Goal: Task Accomplishment & Management: Manage account settings

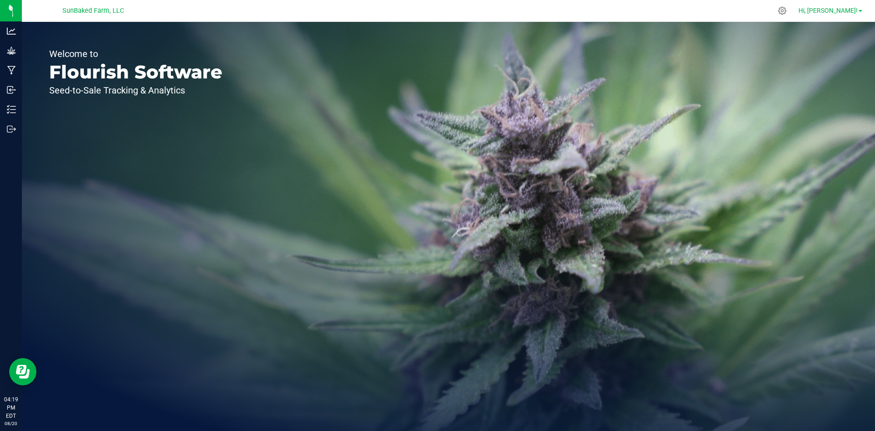
click at [837, 13] on span "Hi, [PERSON_NAME]!" at bounding box center [828, 10] width 59 height 7
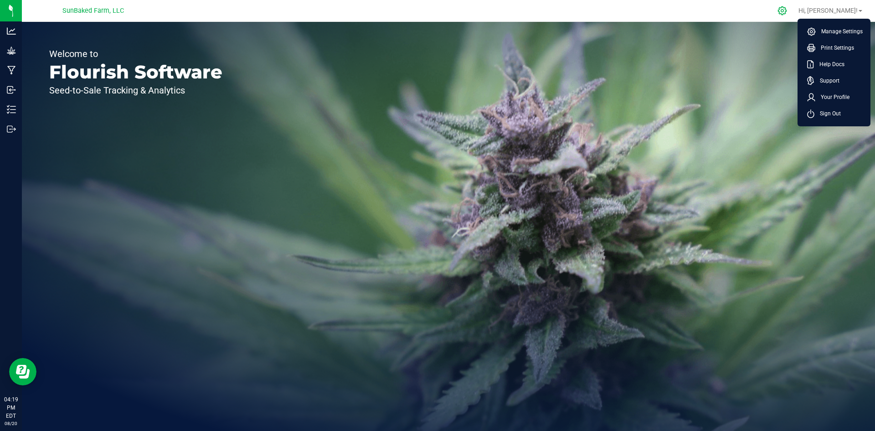
click at [787, 12] on icon at bounding box center [783, 11] width 10 height 10
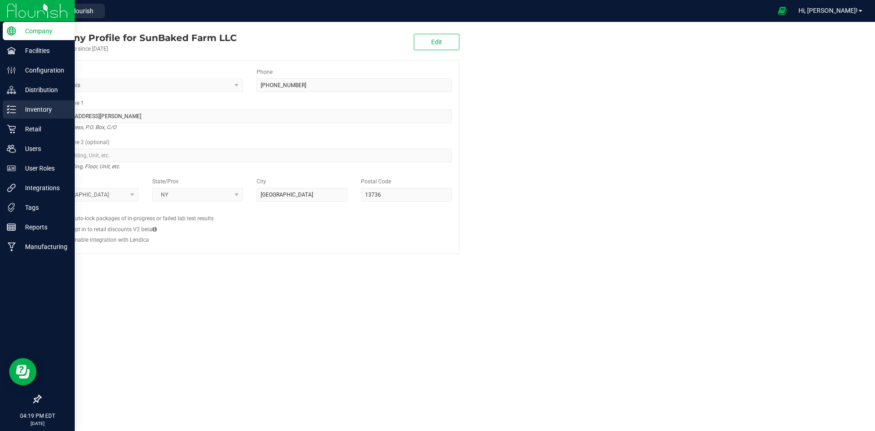
click at [42, 111] on p "Inventory" at bounding box center [43, 109] width 55 height 11
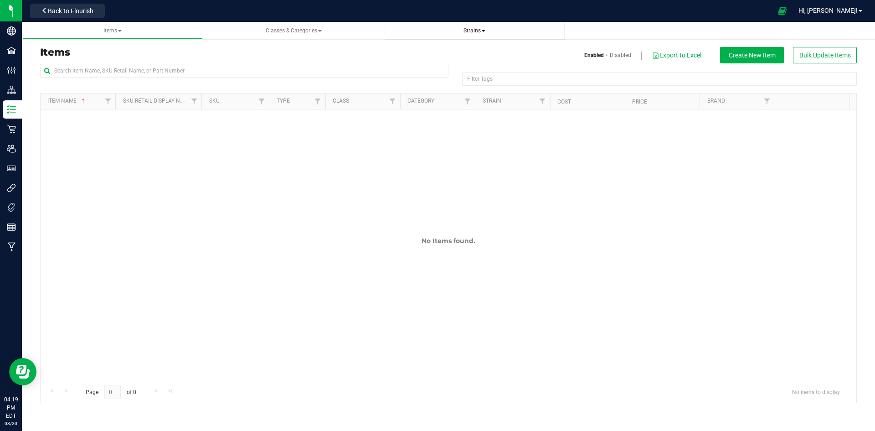
click at [474, 29] on span "Strains" at bounding box center [475, 30] width 22 height 6
click at [430, 53] on li "All strains" at bounding box center [475, 55] width 166 height 13
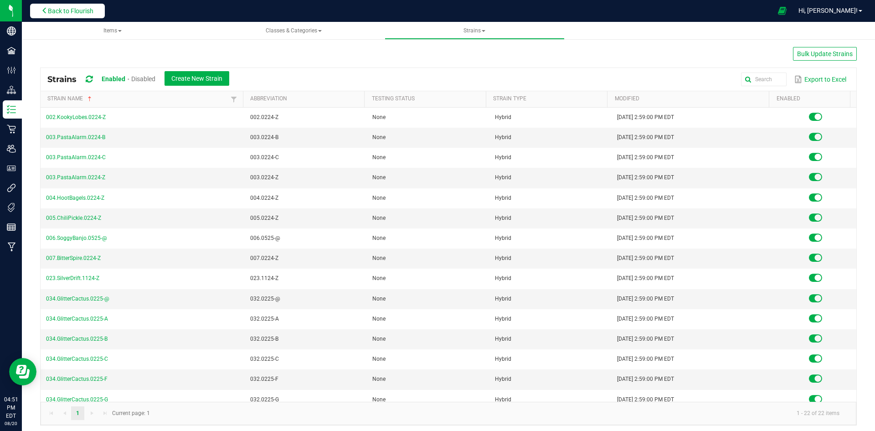
click at [88, 11] on span "Back to Flourish" at bounding box center [71, 10] width 46 height 7
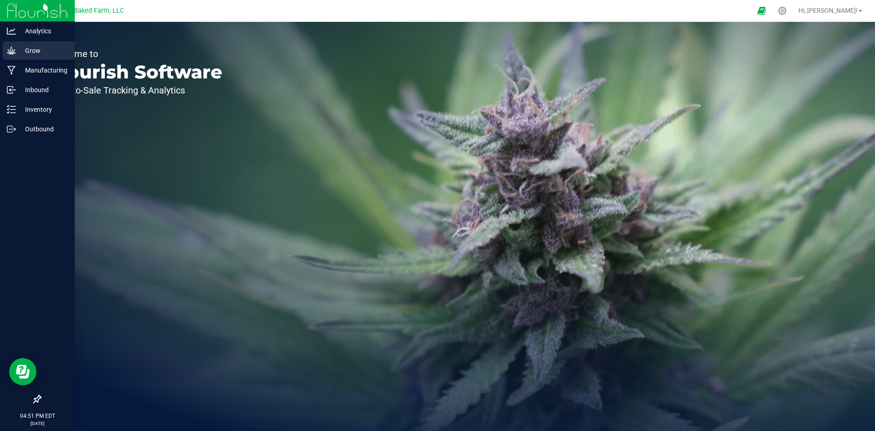
click at [30, 48] on p "Grow" at bounding box center [43, 50] width 55 height 11
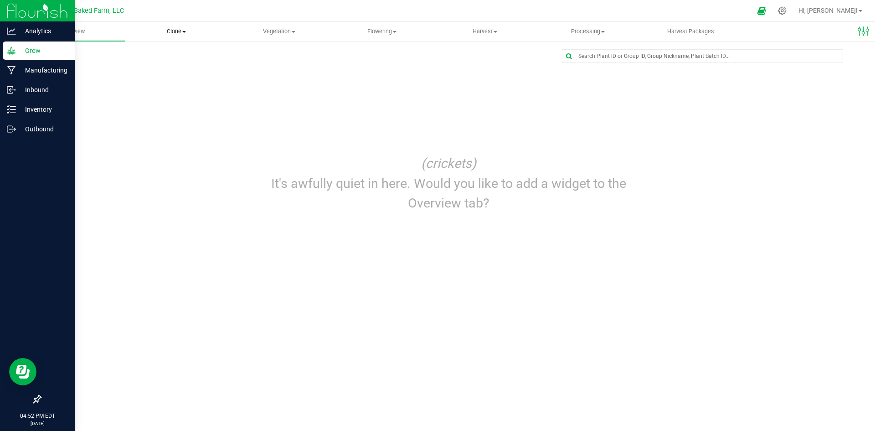
click at [189, 33] on span "Clone" at bounding box center [176, 31] width 102 height 8
click at [166, 53] on span "Create plants" at bounding box center [157, 55] width 64 height 8
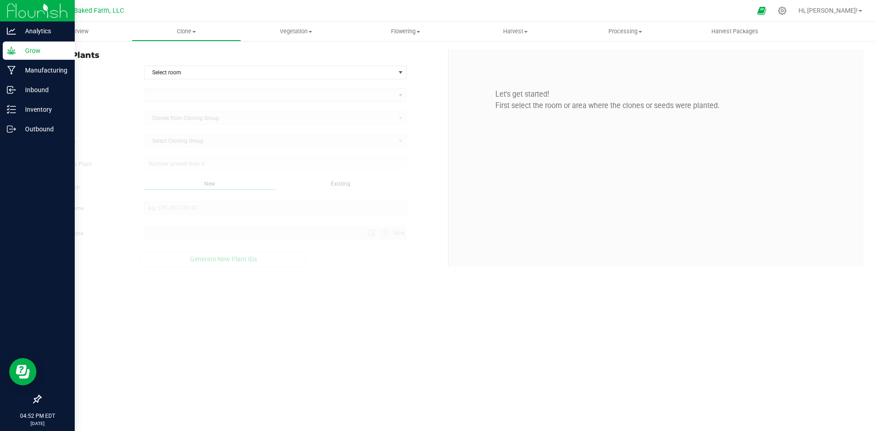
type input "[DATE] 4:52 PM"
click at [182, 77] on span "Select room" at bounding box center [270, 72] width 251 height 13
click at [183, 88] on li "Propagation Room 1" at bounding box center [276, 88] width 262 height 14
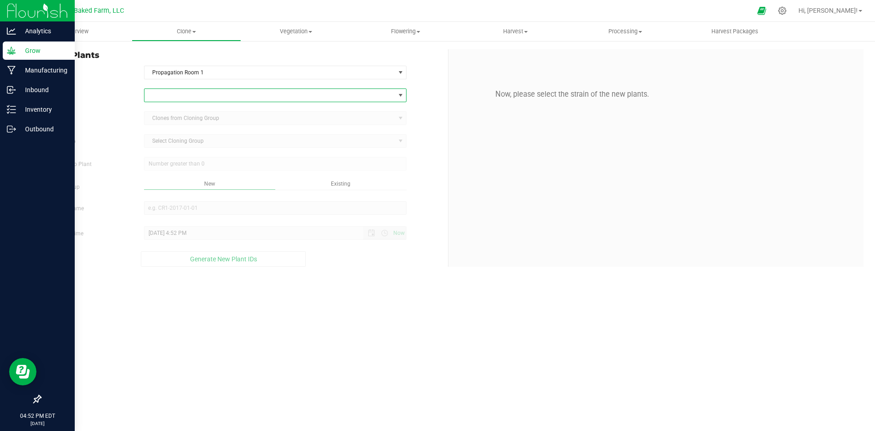
click at [189, 96] on span at bounding box center [270, 95] width 251 height 13
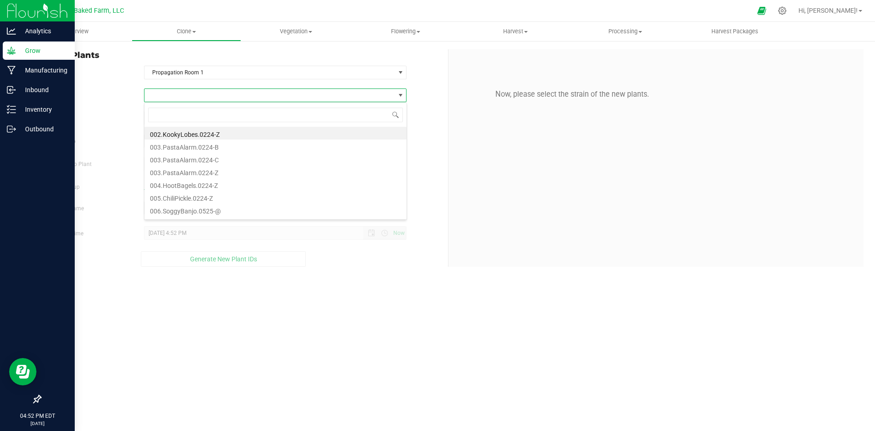
scroll to position [14, 263]
click at [202, 135] on li "002.KookyLobes.0224-Z" at bounding box center [276, 133] width 262 height 13
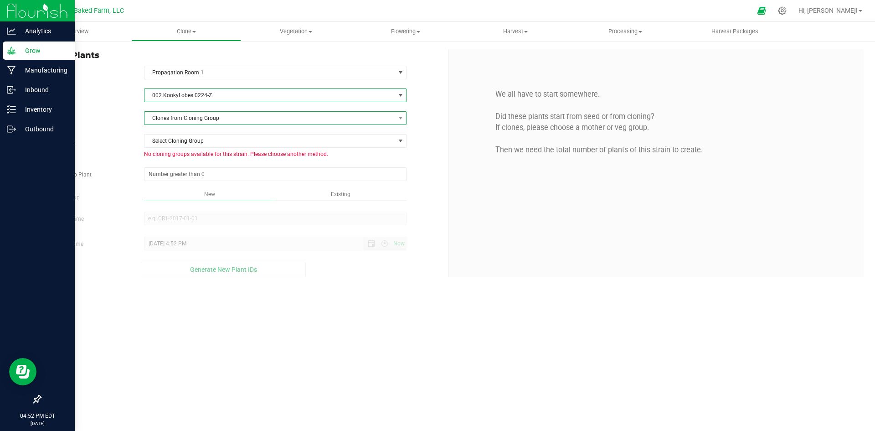
click at [229, 114] on span "Clones from Cloning Group" at bounding box center [270, 118] width 251 height 13
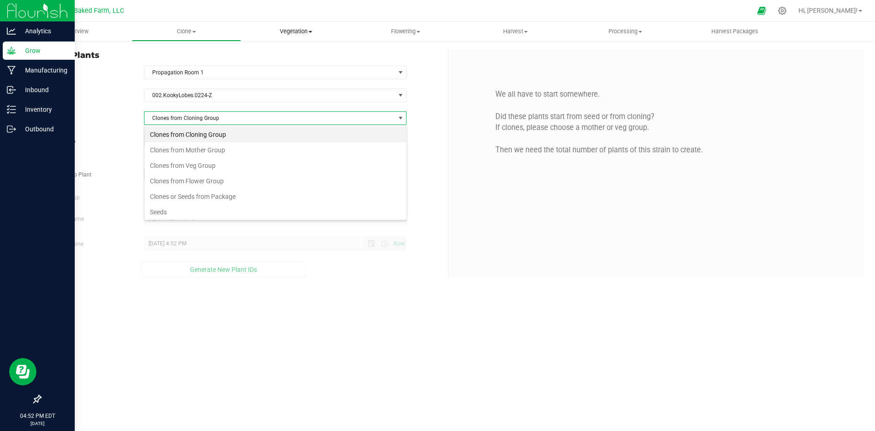
click at [311, 36] on uib-tab-heading "Vegetation Veg groups Veg plants Mother groups Mother plants Apply to plants" at bounding box center [296, 31] width 109 height 18
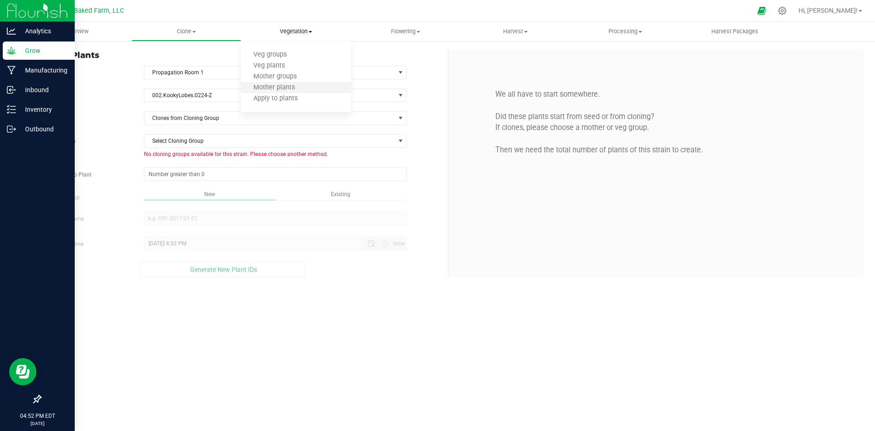
click at [284, 83] on li "Mother plants" at bounding box center [296, 88] width 110 height 11
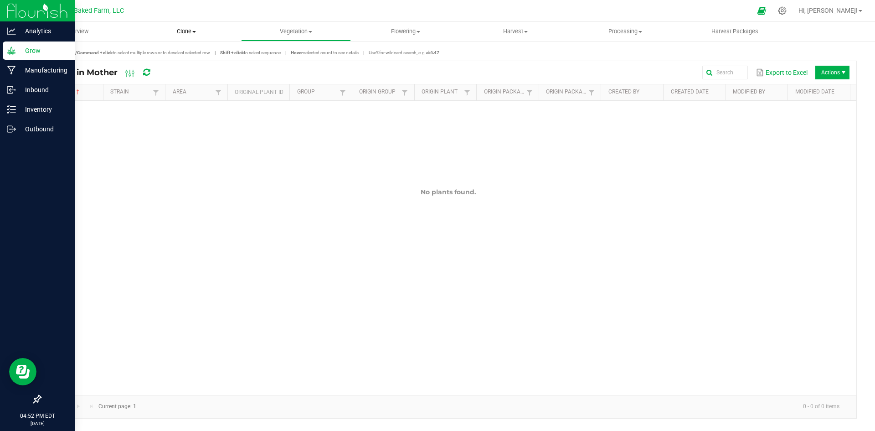
click at [190, 30] on span "Clone" at bounding box center [186, 31] width 109 height 8
click at [167, 53] on span "Create plants" at bounding box center [164, 55] width 64 height 8
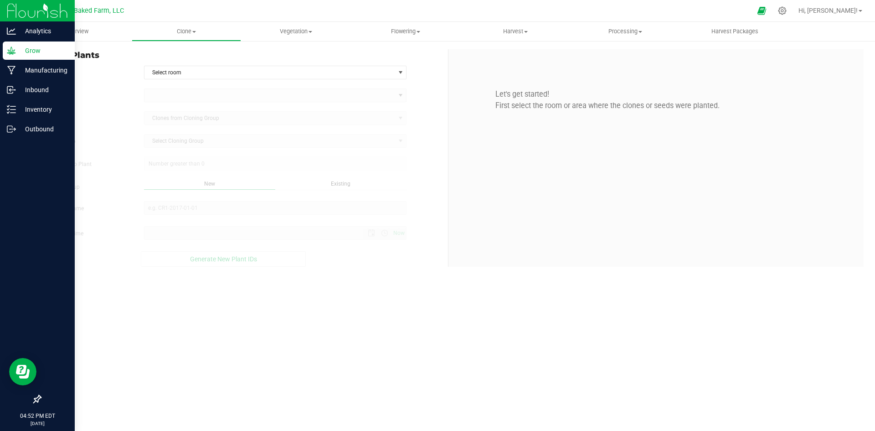
type input "[DATE] 4:52 PM"
click at [242, 71] on span "Select room" at bounding box center [270, 72] width 251 height 13
click at [228, 88] on li "Propagation Room 1" at bounding box center [276, 88] width 262 height 14
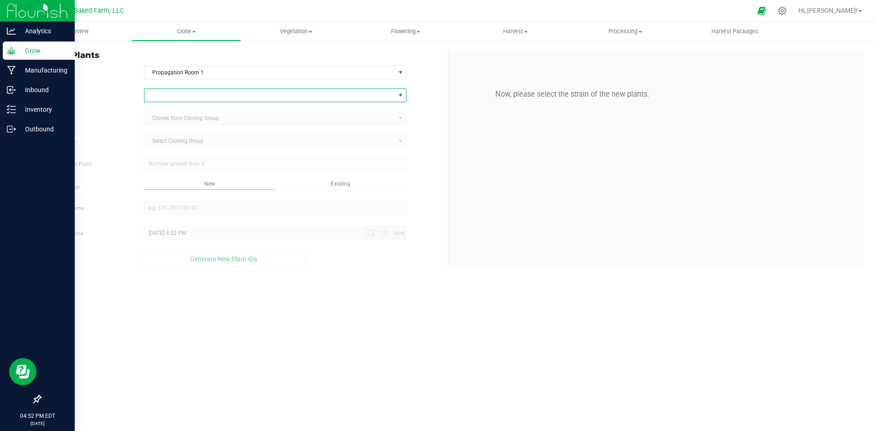
click at [215, 91] on span at bounding box center [270, 95] width 251 height 13
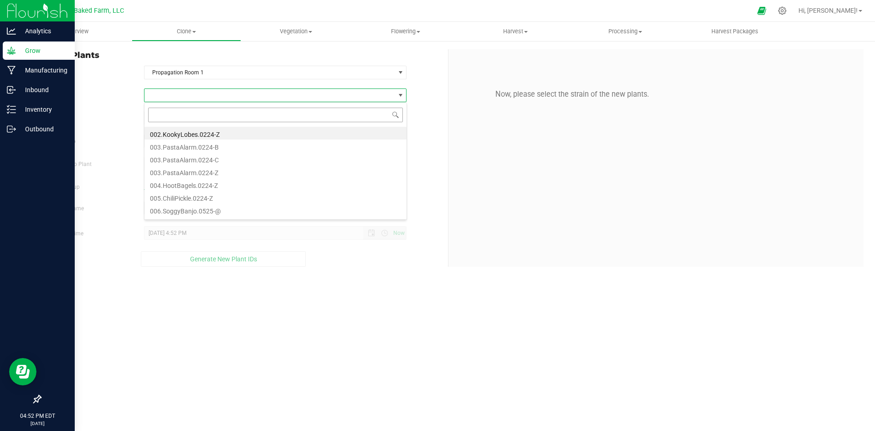
scroll to position [14, 263]
click at [195, 131] on li "002.KookyLobes.0224-Z" at bounding box center [276, 133] width 262 height 13
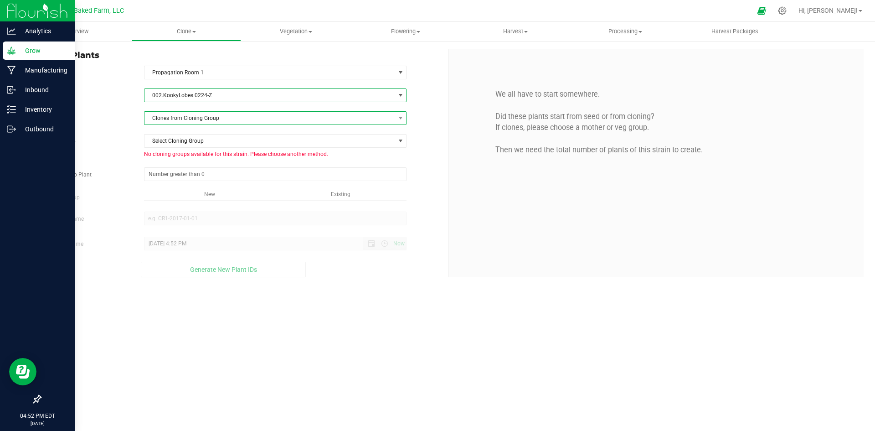
click at [200, 119] on span "Clones from Cloning Group" at bounding box center [270, 118] width 251 height 13
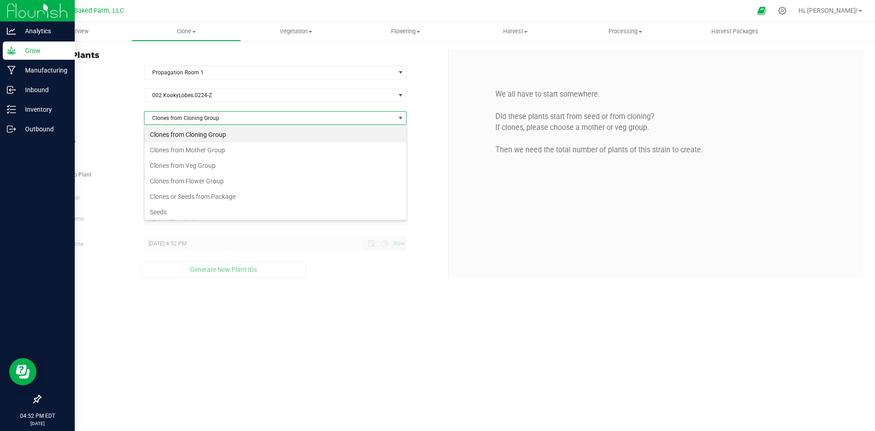
scroll to position [14, 263]
click at [176, 210] on li "Seeds" at bounding box center [276, 212] width 262 height 16
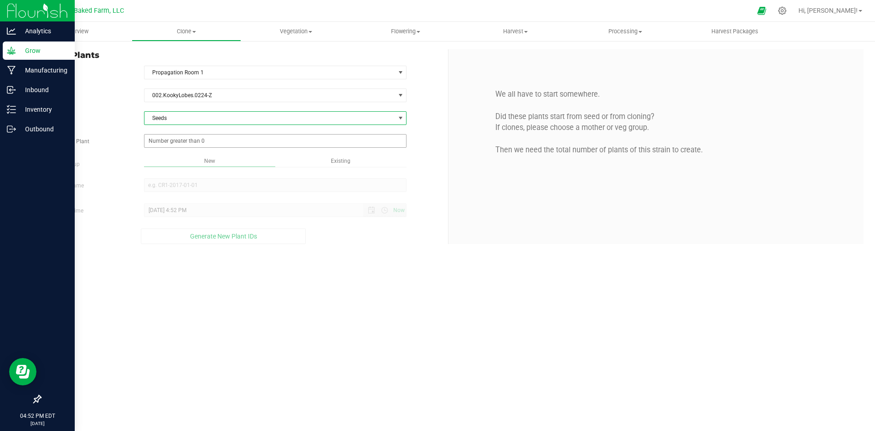
click at [191, 145] on span at bounding box center [275, 141] width 263 height 14
type input "1"
click at [298, 278] on div "Overview Clone Create plants Cloning groups Cloning plants Apply to plants Vege…" at bounding box center [449, 226] width 854 height 409
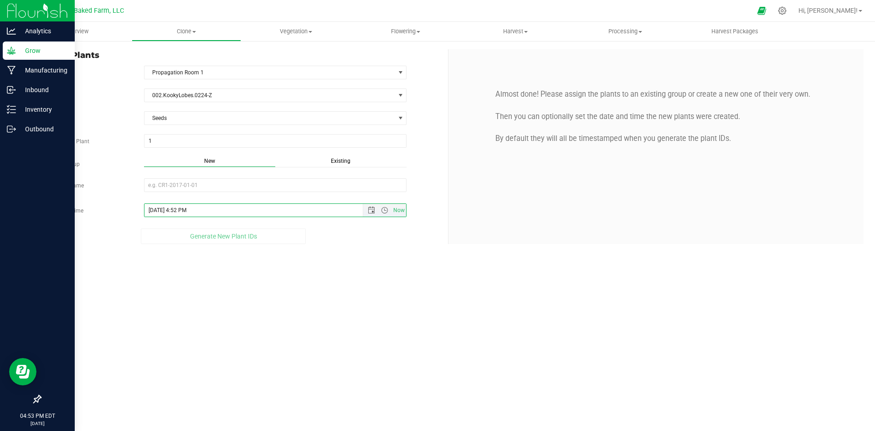
click at [150, 212] on input "[DATE] 4:52 PM" at bounding box center [262, 210] width 235 height 13
click at [368, 211] on span "Open the date view" at bounding box center [371, 210] width 7 height 7
click at [193, 225] on link "[DATE]" at bounding box center [193, 228] width 98 height 14
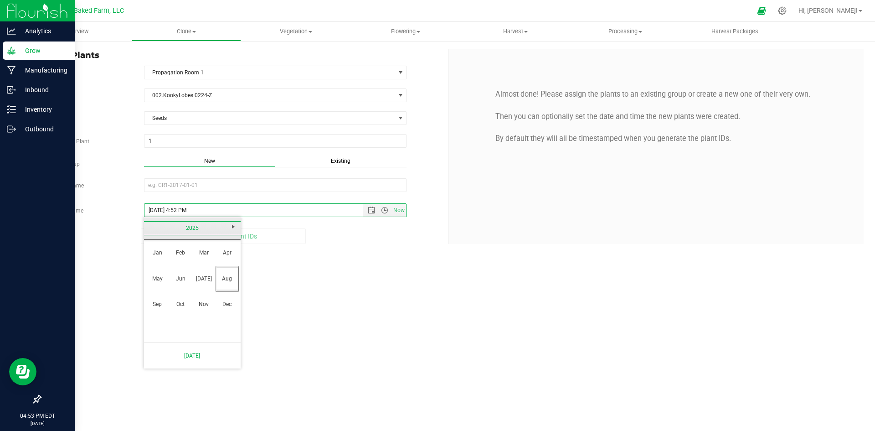
click at [191, 225] on link "2025" at bounding box center [193, 228] width 98 height 14
click at [187, 280] on link "2024" at bounding box center [180, 278] width 23 height 23
click at [181, 246] on link "Feb" at bounding box center [180, 252] width 23 height 23
click at [181, 246] on th "Tu" at bounding box center [178, 247] width 13 height 14
click at [208, 259] on link "1" at bounding box center [205, 261] width 13 height 14
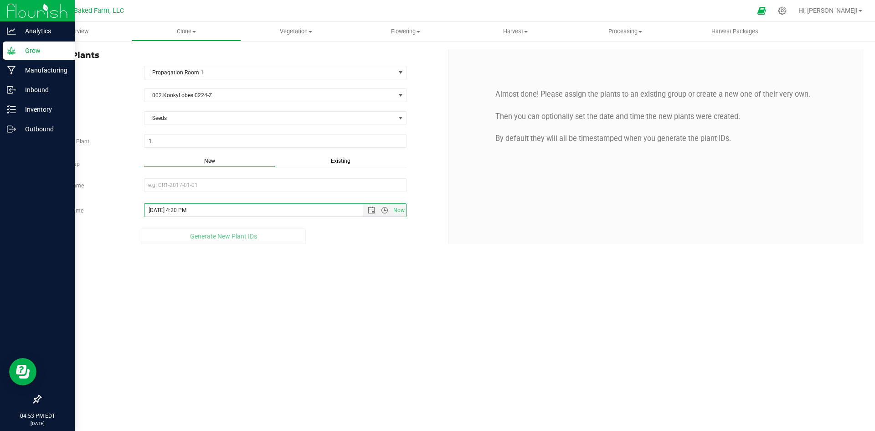
type input "[DATE] 4:20 PM"
click at [351, 257] on div "Overview Clone Create plants Cloning groups Cloning plants Apply to plants Vege…" at bounding box center [449, 226] width 854 height 409
click at [219, 218] on div "Strain 002.KookyLobes.0224-Z Source Seeds Total Seeds to Plant 1 1 Assign to Gr…" at bounding box center [240, 165] width 401 height 155
click at [210, 209] on input "[DATE] 4:20 PM" at bounding box center [262, 210] width 235 height 13
click at [187, 184] on input "New Group Name" at bounding box center [275, 185] width 263 height 14
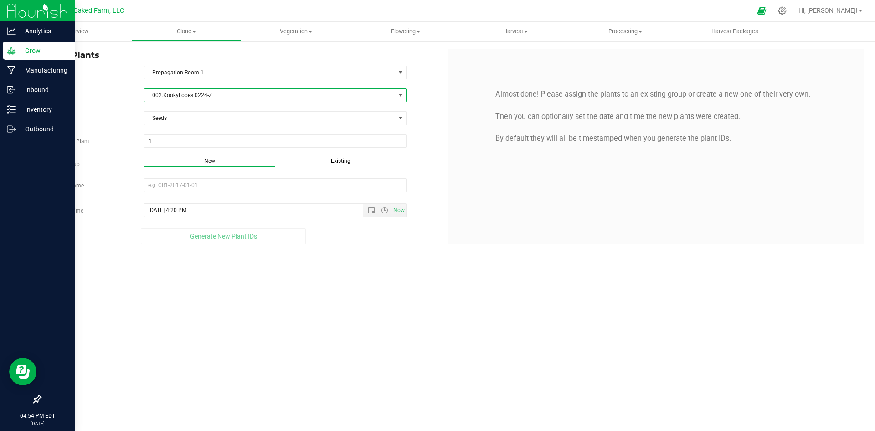
click at [177, 96] on span "002.KookyLobes.0224-Z" at bounding box center [270, 95] width 251 height 13
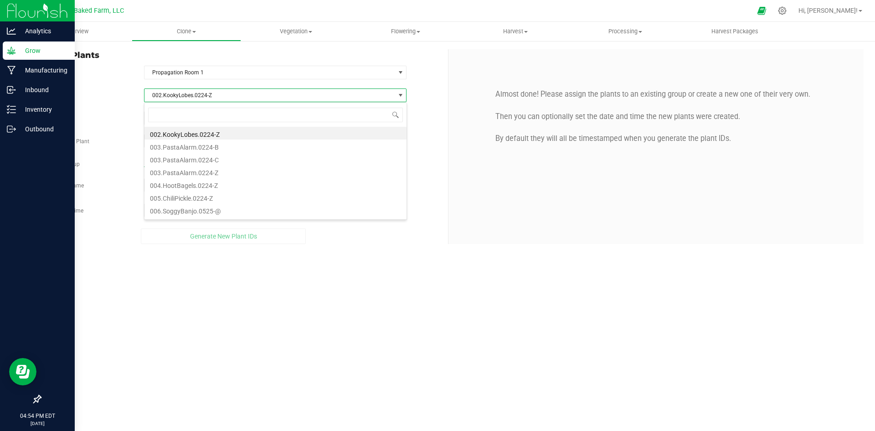
scroll to position [14, 263]
click at [179, 135] on li "002.KookyLobes.0224-Z" at bounding box center [276, 133] width 262 height 13
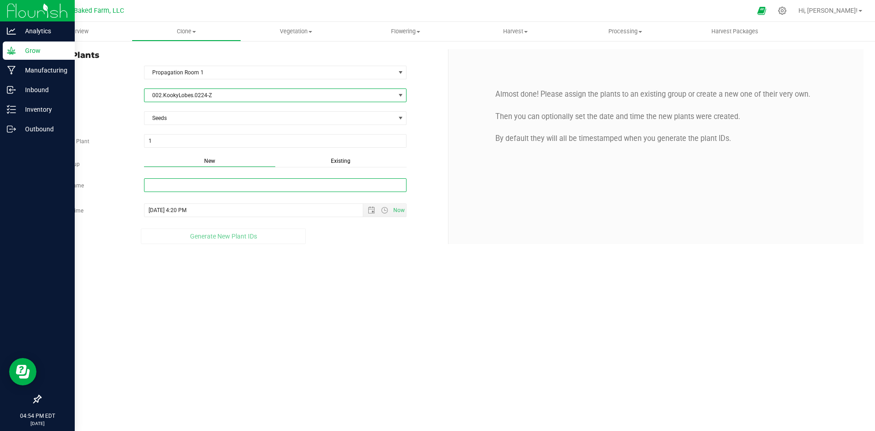
click at [181, 184] on input "New Group Name" at bounding box center [275, 185] width 263 height 14
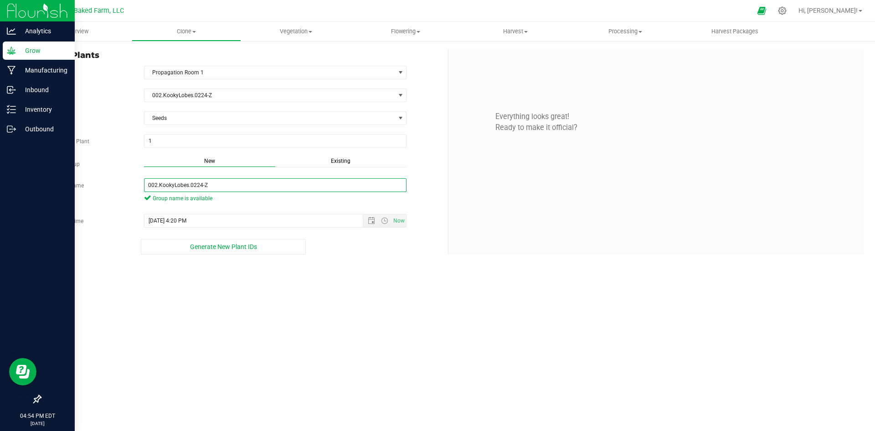
type input "002.KookyLobes.0224-Z"
click at [248, 281] on div "Overview Clone Create plants Cloning groups Cloning plants Apply to plants Vege…" at bounding box center [449, 226] width 854 height 409
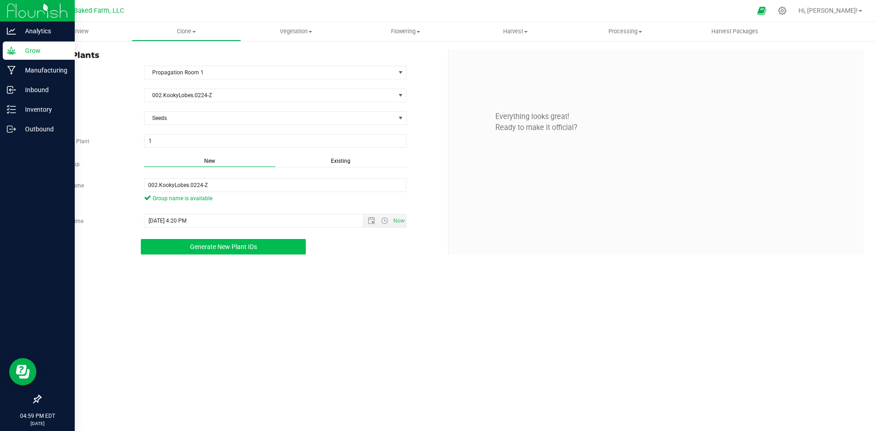
click at [238, 246] on span "Generate New Plant IDs" at bounding box center [223, 246] width 67 height 7
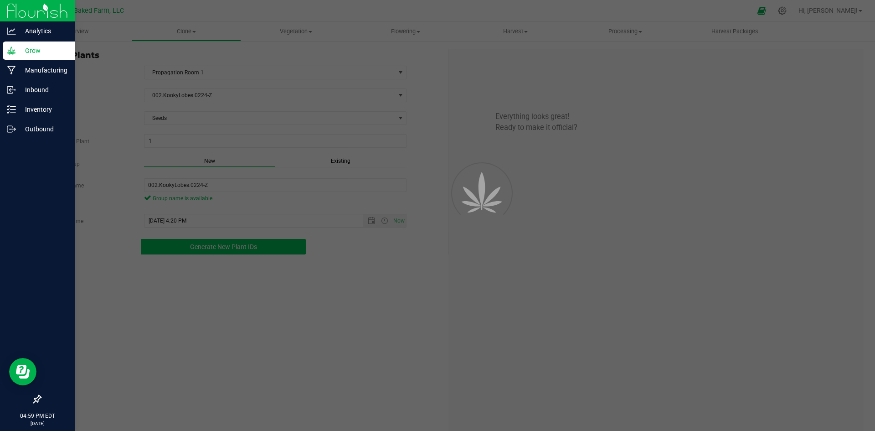
scroll to position [27, 0]
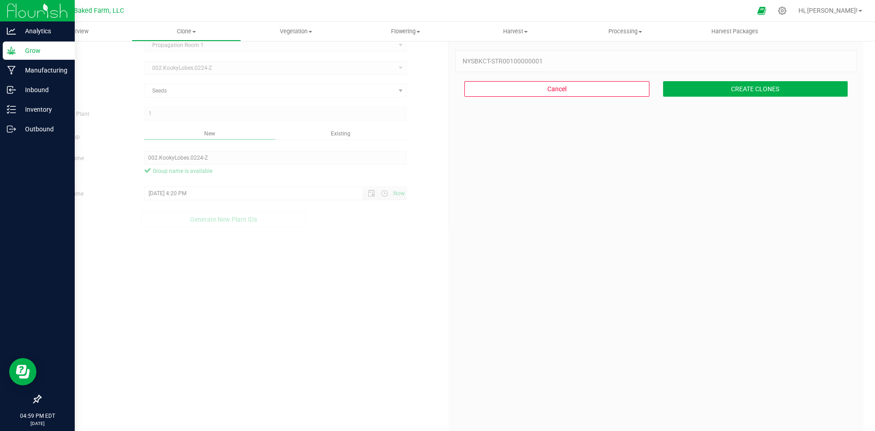
click at [316, 331] on div "Create Plants In Room Propagation Room 1 Select room Propagation Room 1 [GEOGRA…" at bounding box center [448, 243] width 831 height 443
click at [724, 91] on button "CREATE CLONES" at bounding box center [755, 89] width 185 height 16
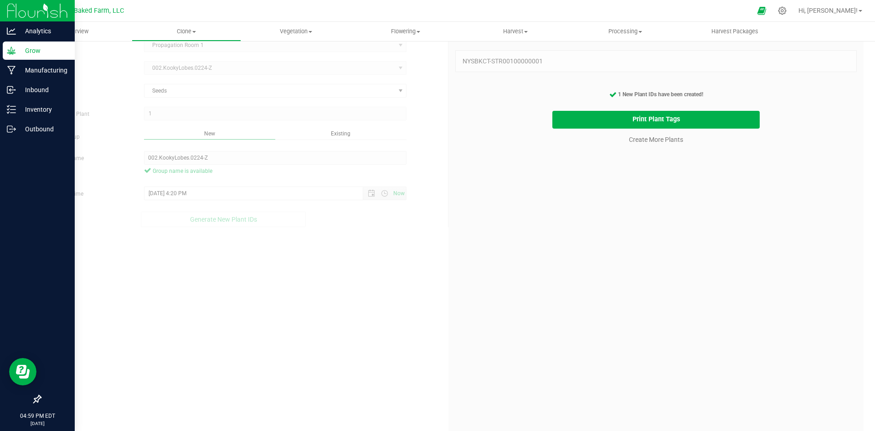
scroll to position [42, 0]
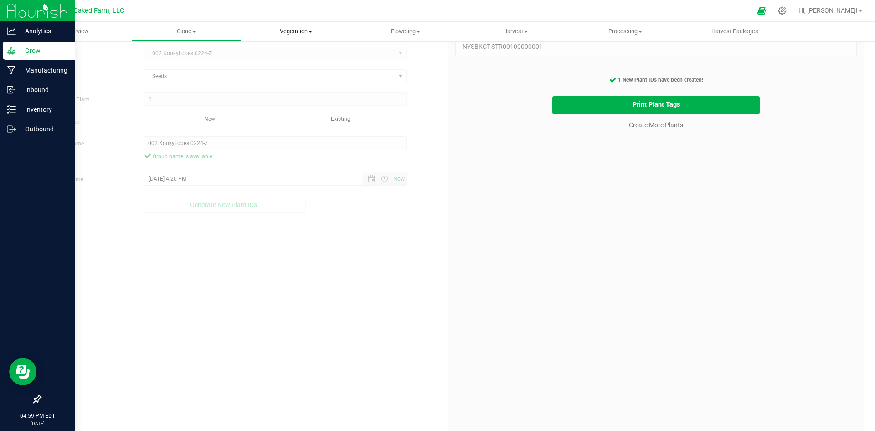
click at [297, 32] on span "Vegetation" at bounding box center [296, 31] width 109 height 8
click at [283, 53] on span "Veg groups" at bounding box center [270, 55] width 58 height 8
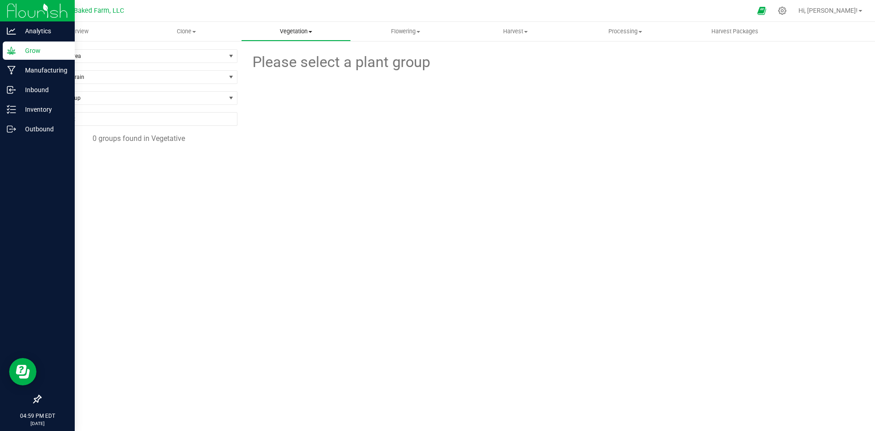
click at [290, 30] on span "Vegetation" at bounding box center [296, 31] width 109 height 8
click at [280, 83] on li "Mother plants" at bounding box center [296, 88] width 110 height 11
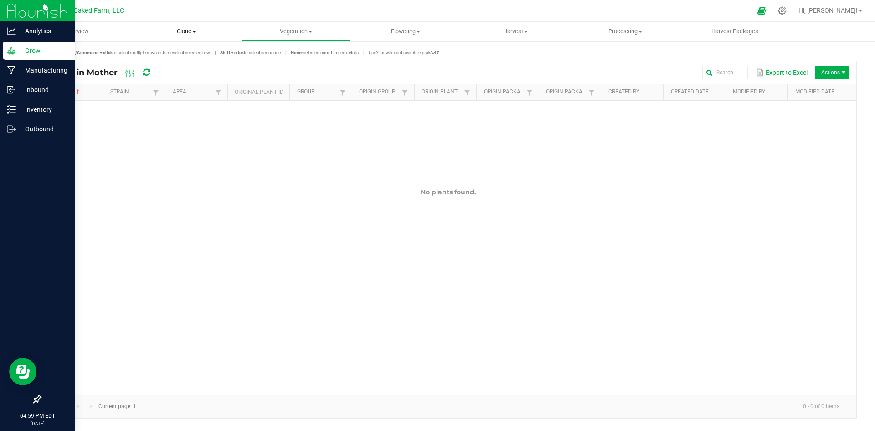
click at [193, 31] on span at bounding box center [194, 32] width 4 height 2
click at [40, 109] on p "Inventory" at bounding box center [43, 109] width 55 height 11
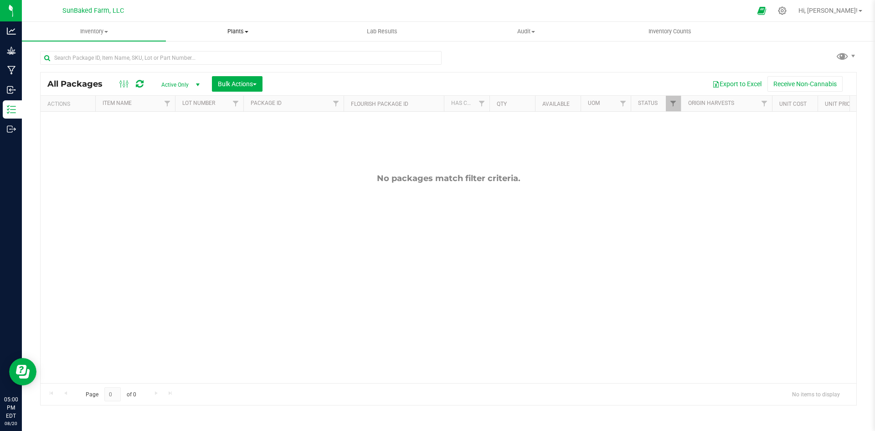
click at [232, 28] on span "Plants" at bounding box center [237, 31] width 143 height 8
click at [208, 53] on span "All plants" at bounding box center [192, 55] width 52 height 8
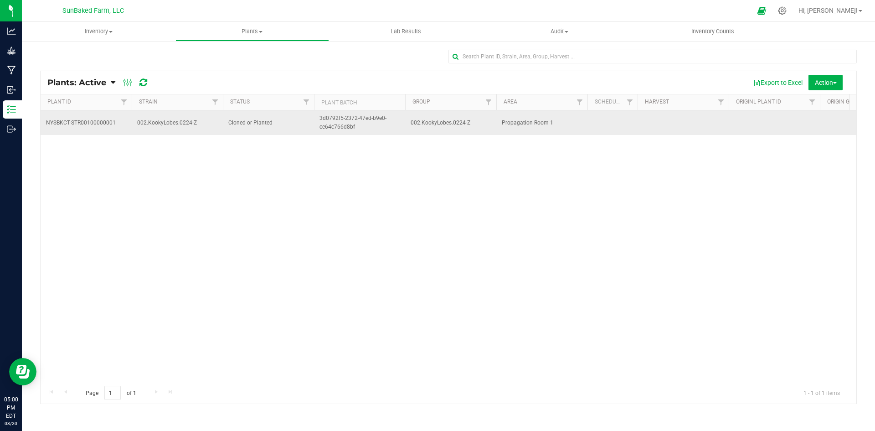
click at [164, 123] on span "002.KookyLobes.0224-Z" at bounding box center [177, 123] width 80 height 9
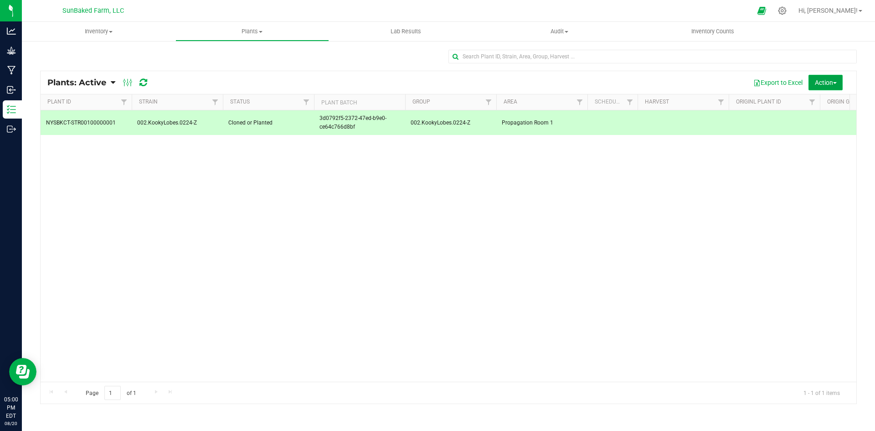
click at [840, 87] on button "Action" at bounding box center [826, 83] width 34 height 16
click at [321, 119] on span "3d0792f5-2372-47ed-b9e0-ce64c766d8bf" at bounding box center [360, 122] width 80 height 17
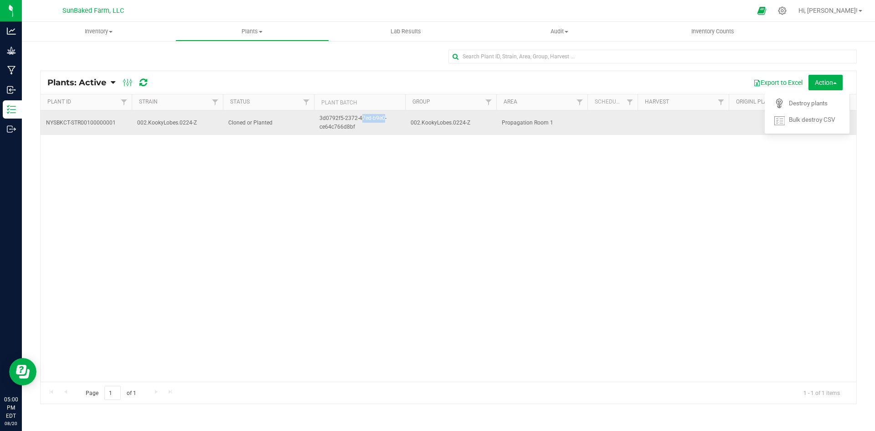
click at [321, 119] on span "3d0792f5-2372-47ed-b9e0-ce64c766d8bf" at bounding box center [360, 122] width 80 height 17
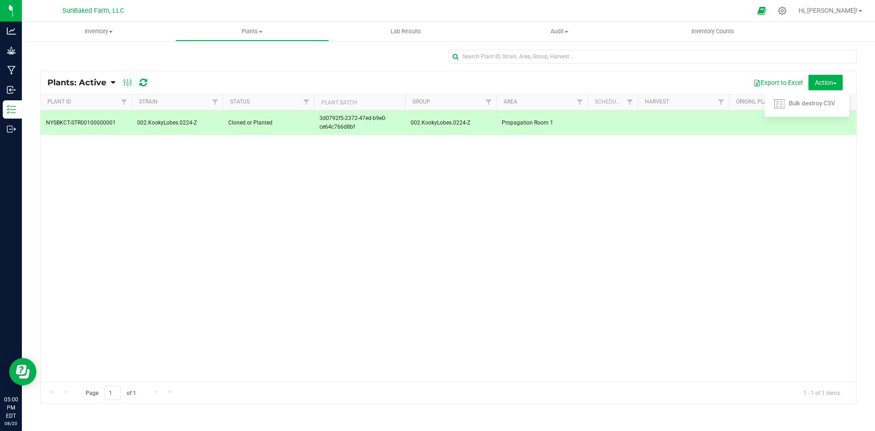
click at [186, 153] on div "NYSBKCT-STR00100000001 002.KookyLobes.0224-Z Cloned or Planted 3d0792f5-2372-47…" at bounding box center [449, 245] width 816 height 271
click at [114, 132] on td "NYSBKCT-STR00100000001" at bounding box center [86, 122] width 91 height 25
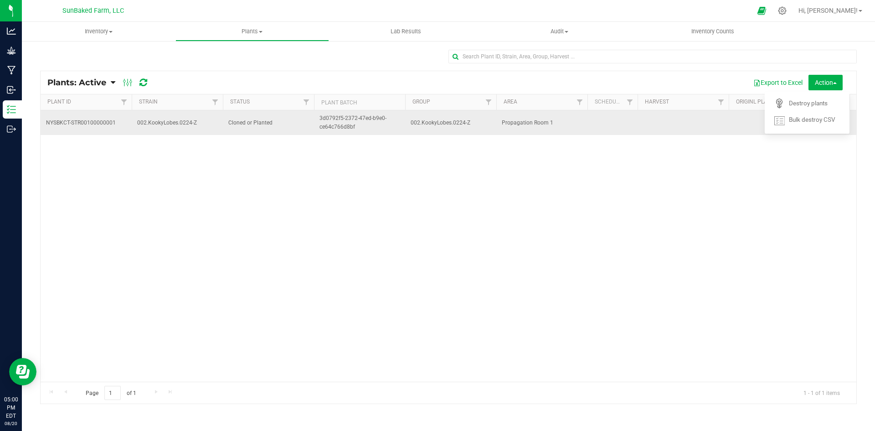
click at [83, 122] on span "NYSBKCT-STR00100000001" at bounding box center [86, 123] width 80 height 9
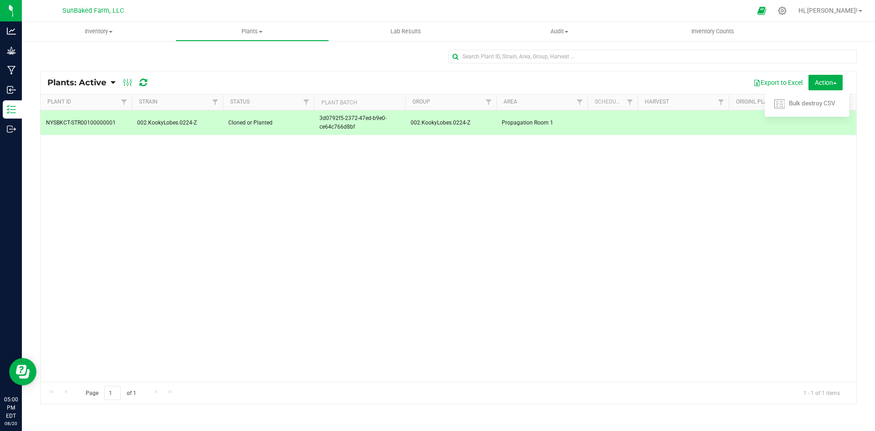
click at [83, 122] on span "NYSBKCT-STR00100000001" at bounding box center [86, 123] width 80 height 9
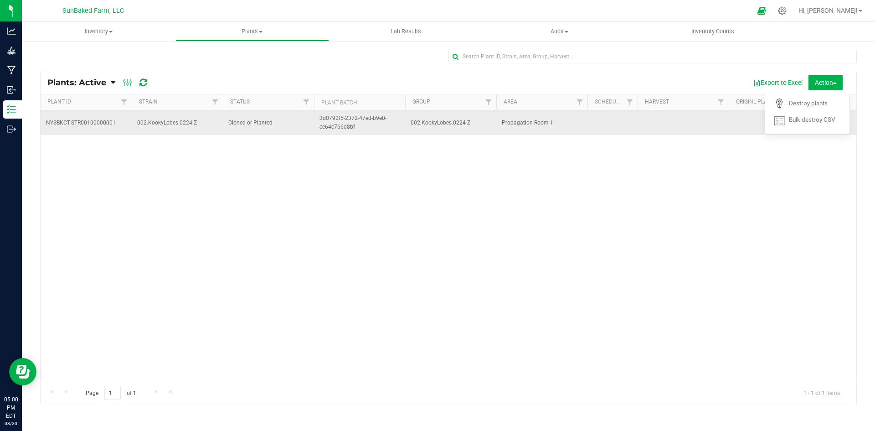
click at [507, 119] on span "Propagation Room 1" at bounding box center [542, 123] width 80 height 9
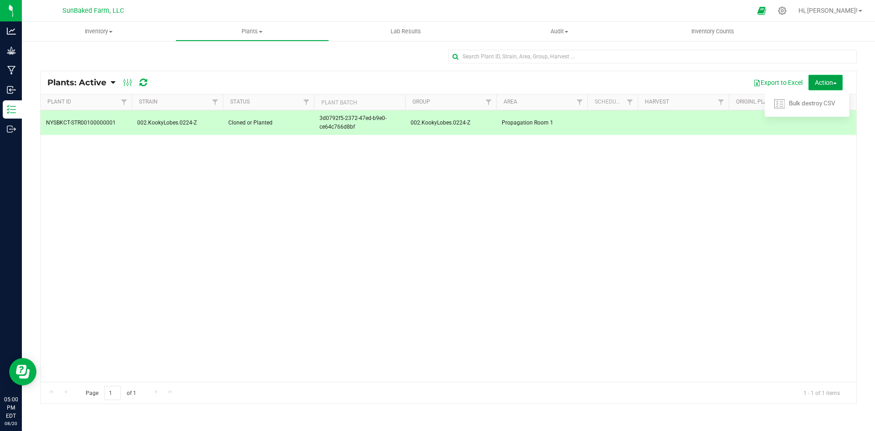
click at [833, 80] on span "Action" at bounding box center [826, 82] width 22 height 7
drag, startPoint x: 92, startPoint y: 119, endPoint x: 94, endPoint y: 130, distance: 11.6
click at [94, 130] on td "NYSBKCT-STR00100000001" at bounding box center [86, 122] width 91 height 25
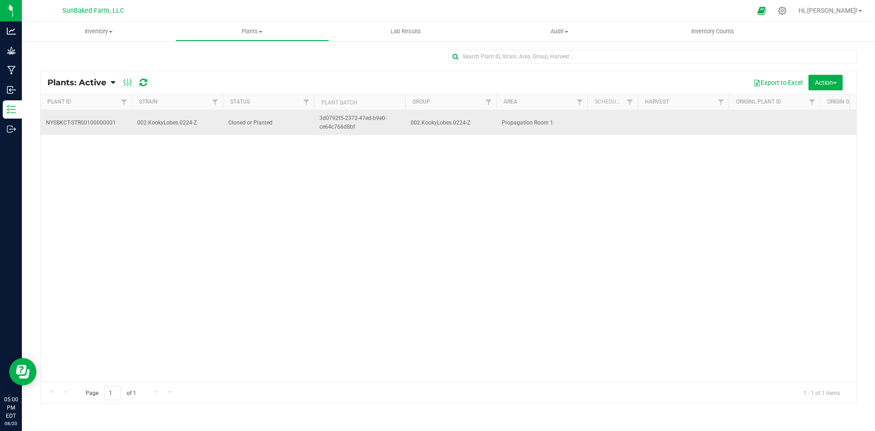
click at [83, 126] on span "NYSBKCT-STR00100000001" at bounding box center [86, 123] width 80 height 9
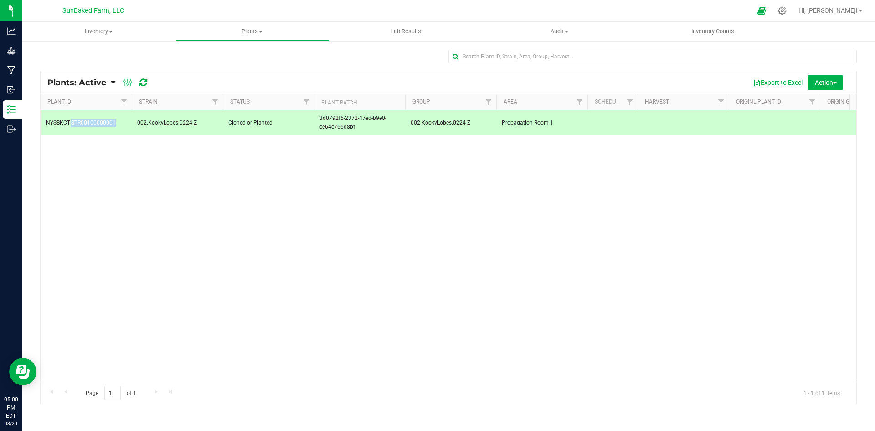
click at [83, 126] on span "NYSBKCT-STR00100000001" at bounding box center [86, 123] width 80 height 9
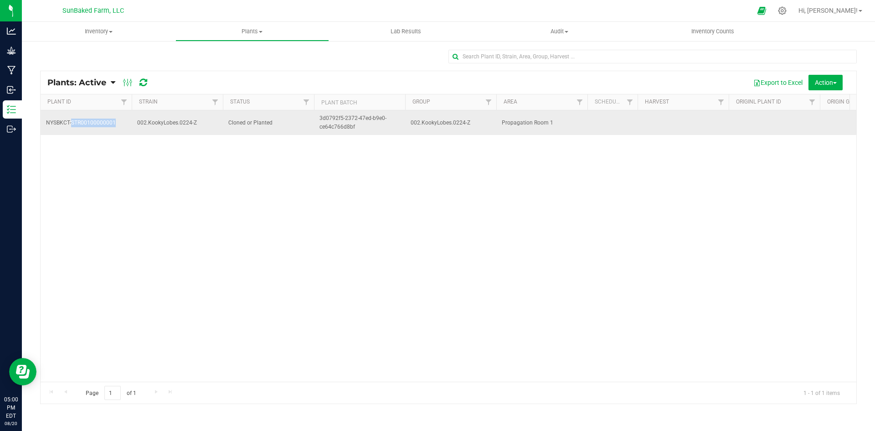
click at [83, 126] on span "NYSBKCT-STR00100000001" at bounding box center [86, 123] width 80 height 9
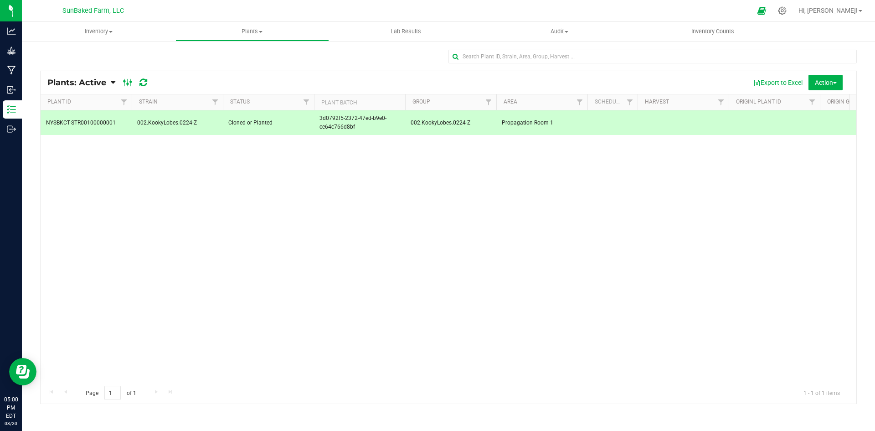
click at [131, 84] on rect at bounding box center [130, 82] width 0 height 7
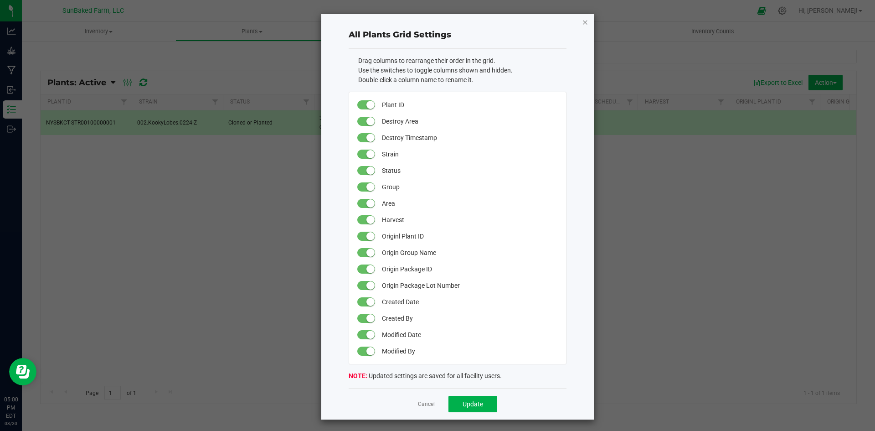
click at [582, 21] on icon "button" at bounding box center [585, 21] width 6 height 11
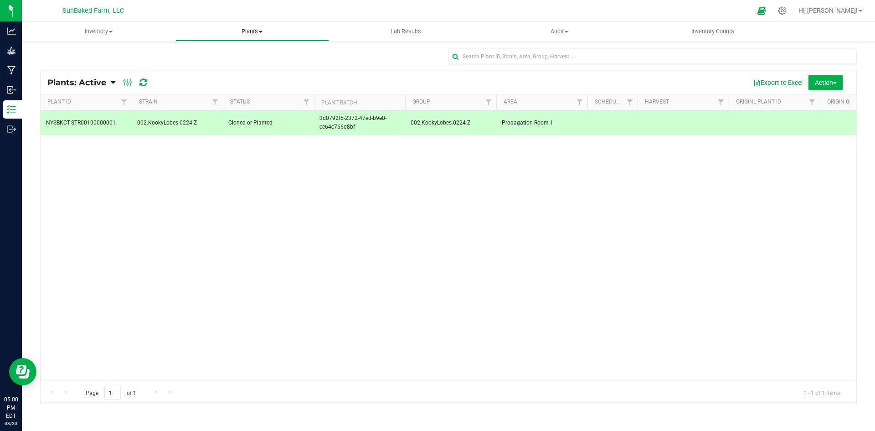
click at [263, 28] on span "Plants" at bounding box center [252, 31] width 153 height 8
click at [195, 58] on span "All plants" at bounding box center [202, 55] width 52 height 8
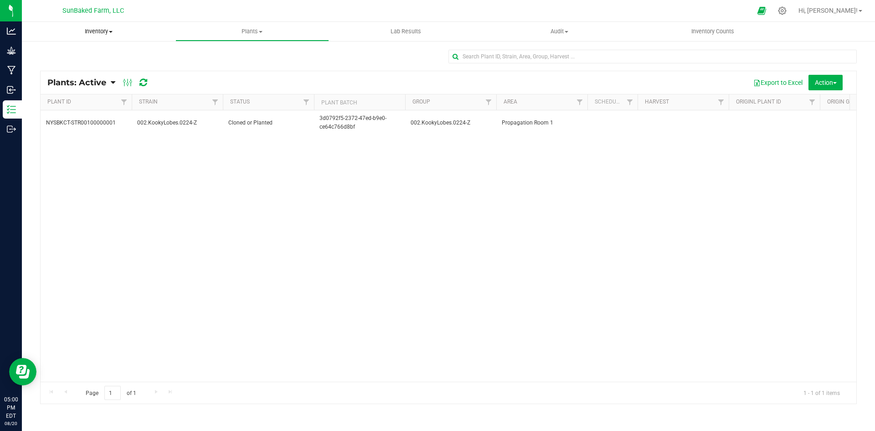
click at [98, 29] on span "Inventory" at bounding box center [99, 31] width 154 height 8
click at [72, 54] on span "All packages" at bounding box center [53, 55] width 62 height 8
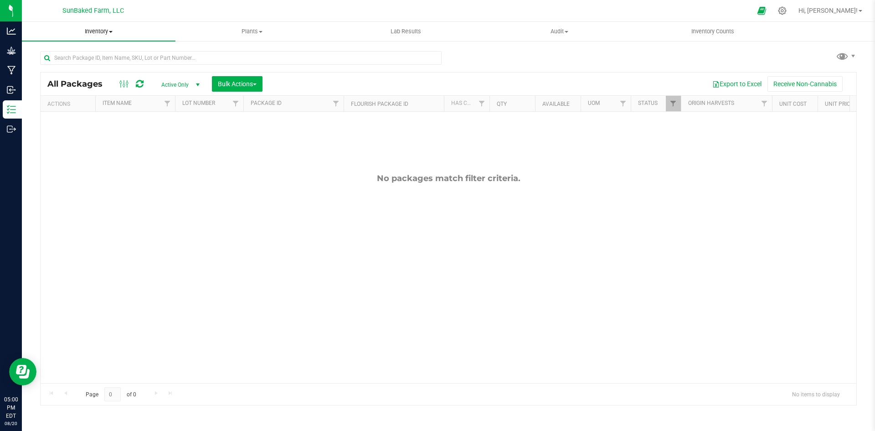
click at [109, 26] on uib-tab-heading "Inventory All packages All inventory Waste log Create inventory" at bounding box center [99, 31] width 154 height 19
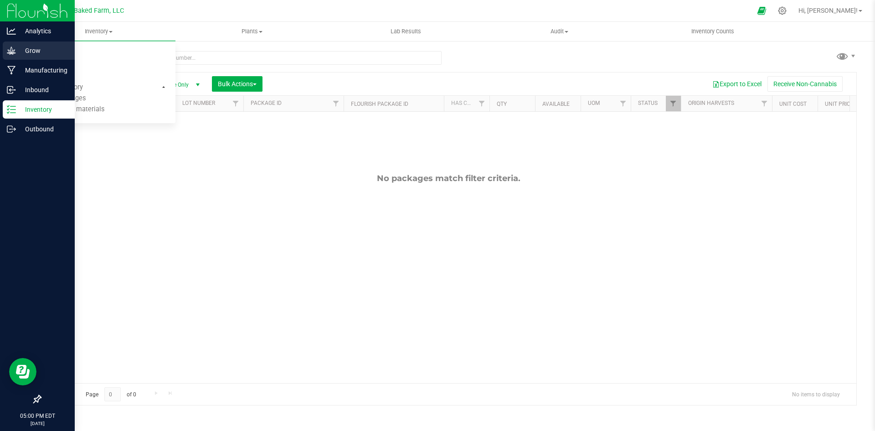
click at [28, 47] on p "Grow" at bounding box center [43, 50] width 55 height 11
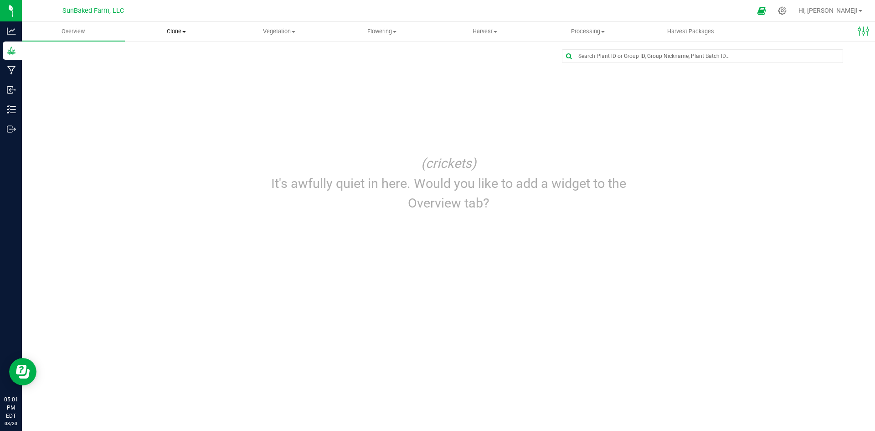
click at [173, 33] on span "Clone" at bounding box center [176, 31] width 102 height 8
click at [173, 33] on span "Clone" at bounding box center [176, 31] width 103 height 8
click at [178, 34] on span "Clone" at bounding box center [176, 31] width 103 height 8
click at [169, 54] on span "Create plants" at bounding box center [157, 55] width 64 height 8
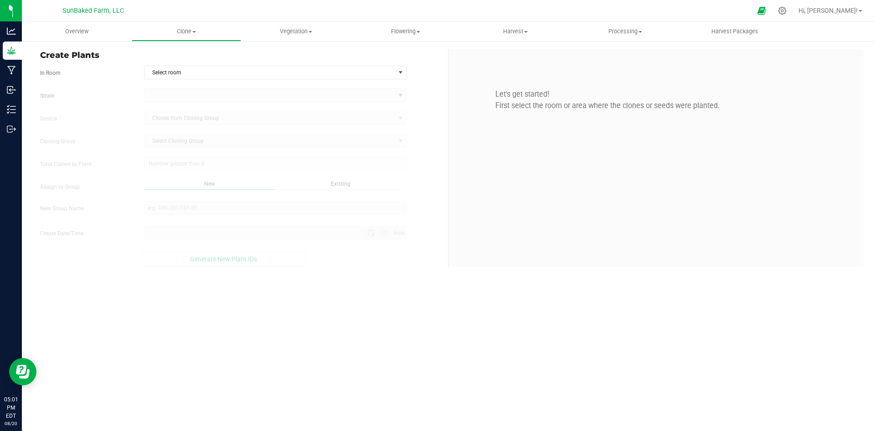
type input "[DATE] 5:01 PM"
click at [190, 31] on span "Clone" at bounding box center [186, 31] width 109 height 8
click at [182, 75] on span "Cloning plants" at bounding box center [165, 77] width 67 height 8
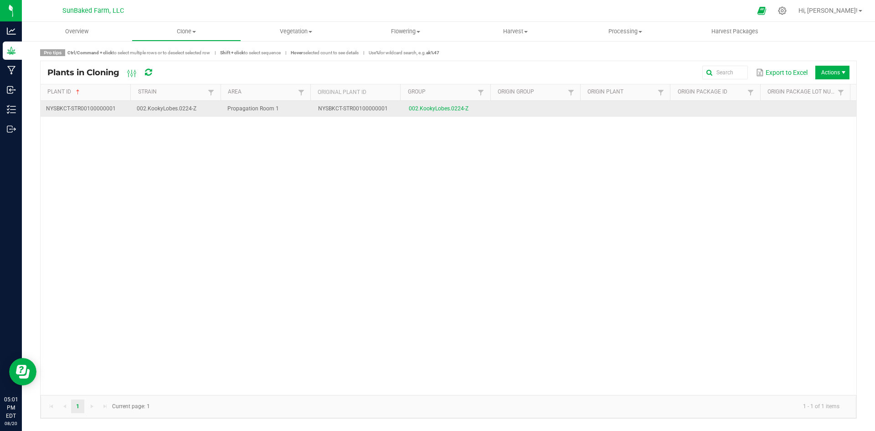
click at [186, 104] on td "002.KookyLobes.0224-Z" at bounding box center [176, 109] width 91 height 16
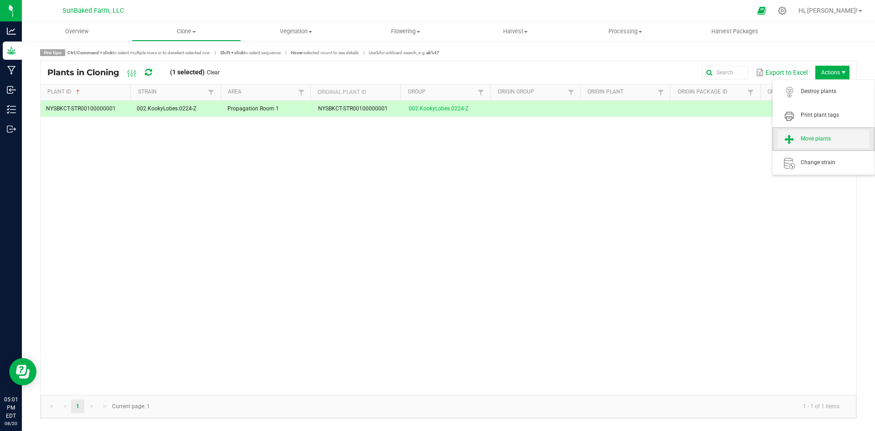
click at [828, 132] on span "Move plants" at bounding box center [823, 139] width 91 height 18
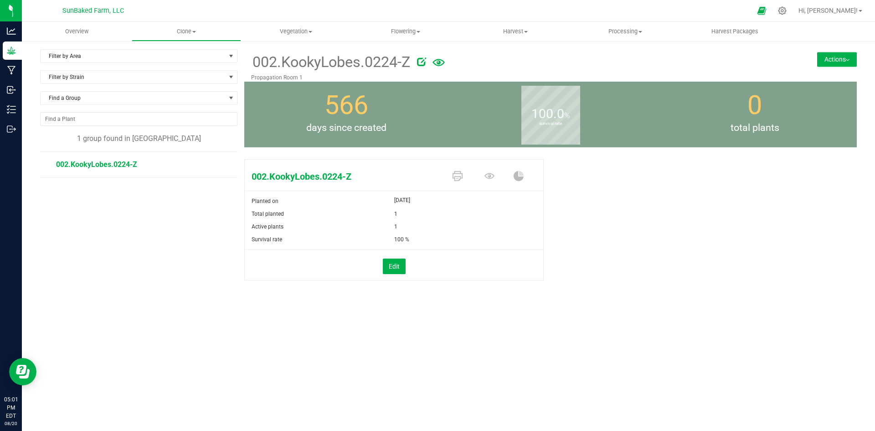
click at [472, 160] on div "002.KookyLobes.0224-Z" at bounding box center [394, 175] width 299 height 31
click at [845, 57] on button "Actions" at bounding box center [838, 59] width 40 height 15
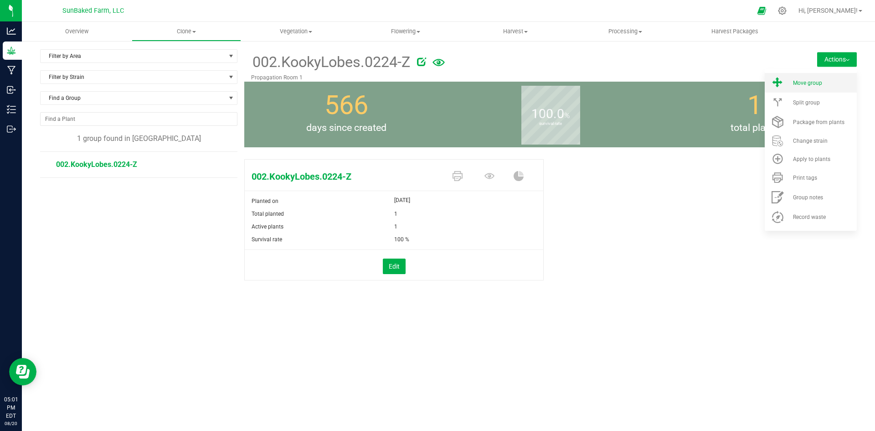
click at [808, 79] on li "Move group" at bounding box center [811, 83] width 92 height 20
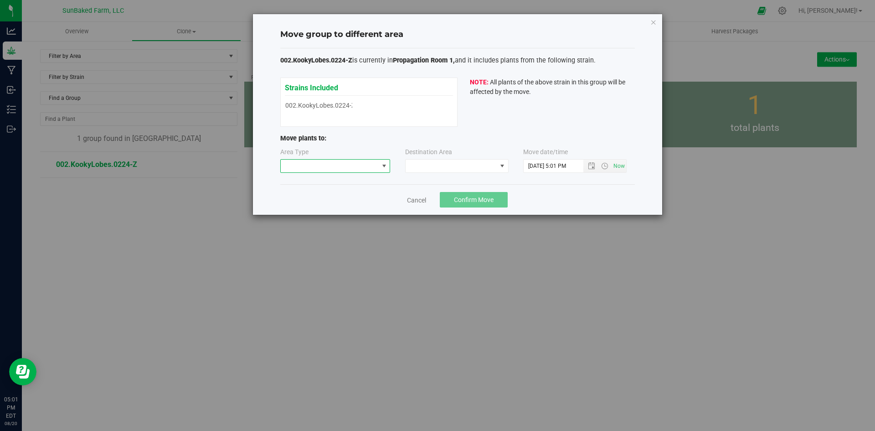
click at [352, 166] on span at bounding box center [330, 166] width 98 height 13
click at [320, 196] on li "Mother" at bounding box center [335, 199] width 109 height 16
click at [430, 160] on span at bounding box center [451, 166] width 91 height 13
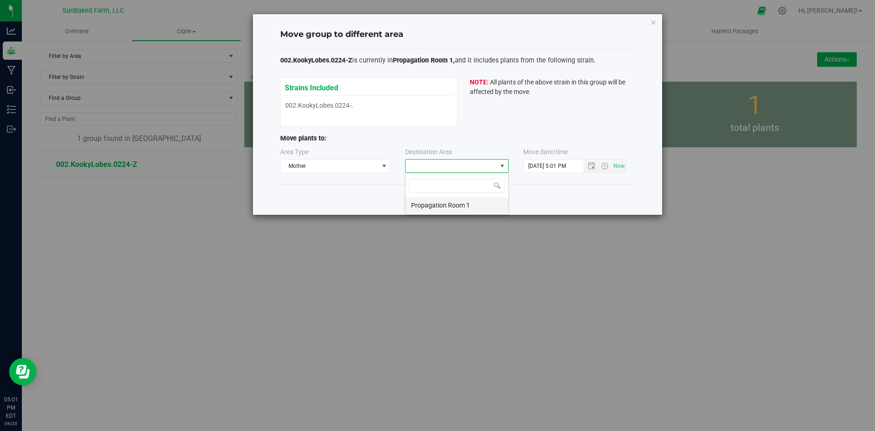
click at [433, 202] on li "Propagation Room 1" at bounding box center [457, 205] width 103 height 16
click at [592, 165] on span "Open the date view" at bounding box center [591, 165] width 7 height 7
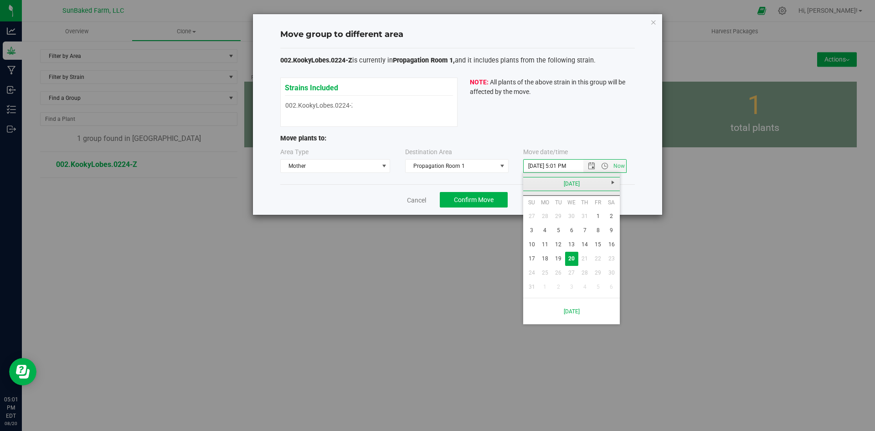
click at [528, 181] on link "[DATE]" at bounding box center [572, 184] width 98 height 14
click at [528, 181] on link "2025" at bounding box center [572, 184] width 98 height 14
click at [528, 181] on link "[DATE]-[DATE]" at bounding box center [572, 184] width 98 height 14
click at [601, 209] on link "[DATE] - [DATE]" at bounding box center [606, 208] width 23 height 23
click at [582, 231] on link "2025" at bounding box center [583, 234] width 23 height 23
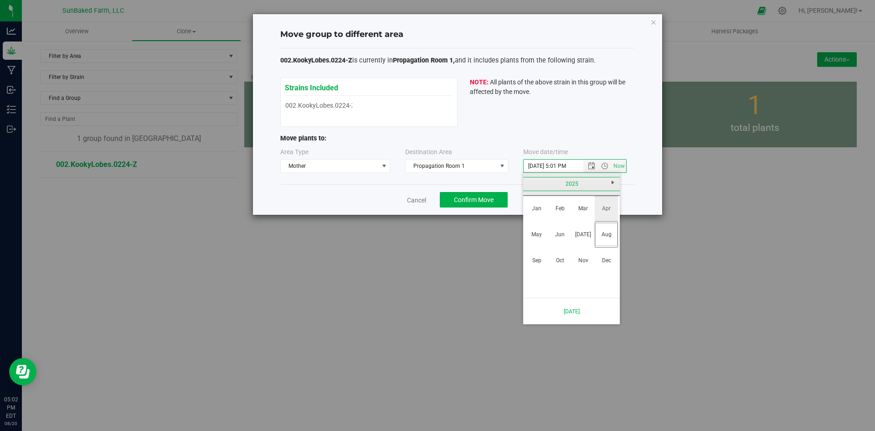
click at [609, 209] on link "Apr" at bounding box center [606, 208] width 23 height 23
click at [557, 215] on link "1" at bounding box center [558, 216] width 13 height 14
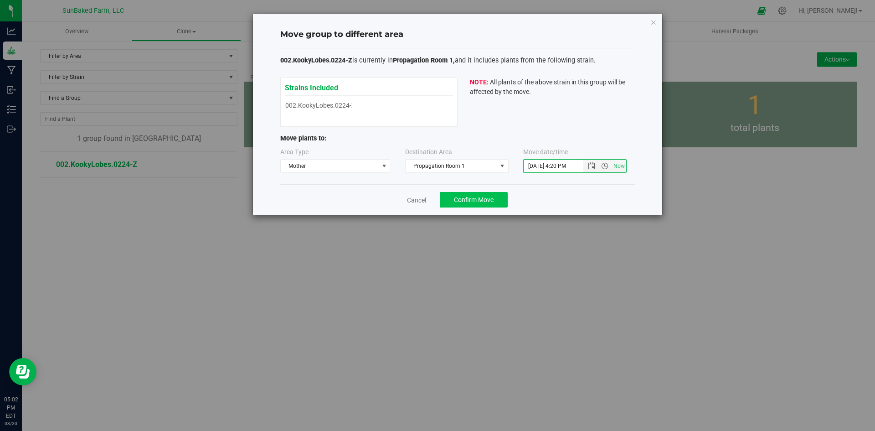
type input "[DATE] 4:20 PM"
click at [494, 196] on span "Confirm Move" at bounding box center [474, 199] width 40 height 7
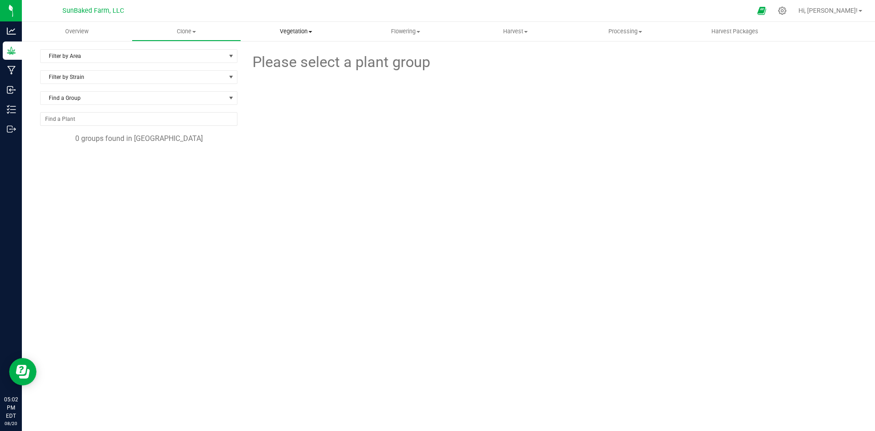
click at [294, 34] on span "Vegetation" at bounding box center [296, 31] width 109 height 8
click at [281, 76] on span "Mother groups" at bounding box center [275, 77] width 68 height 8
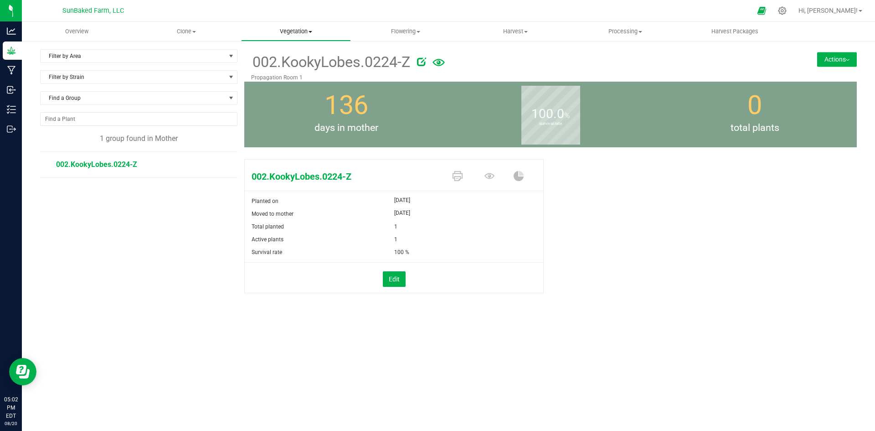
click at [288, 28] on span "Vegetation" at bounding box center [296, 31] width 109 height 8
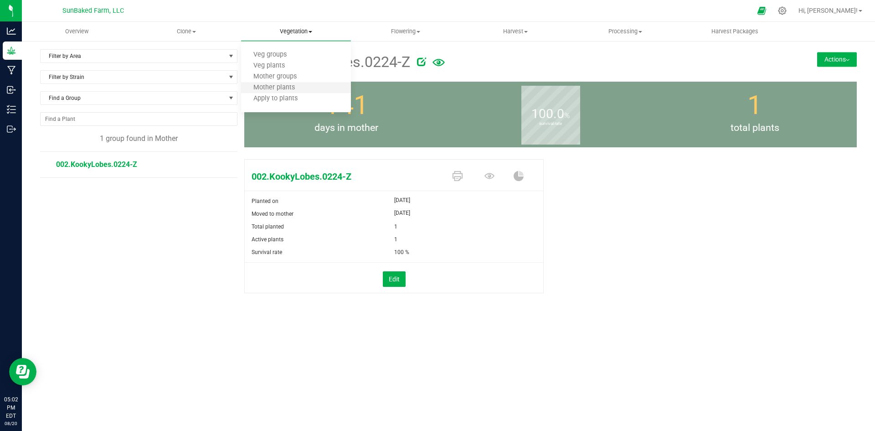
click at [290, 83] on li "Mother plants" at bounding box center [296, 88] width 110 height 11
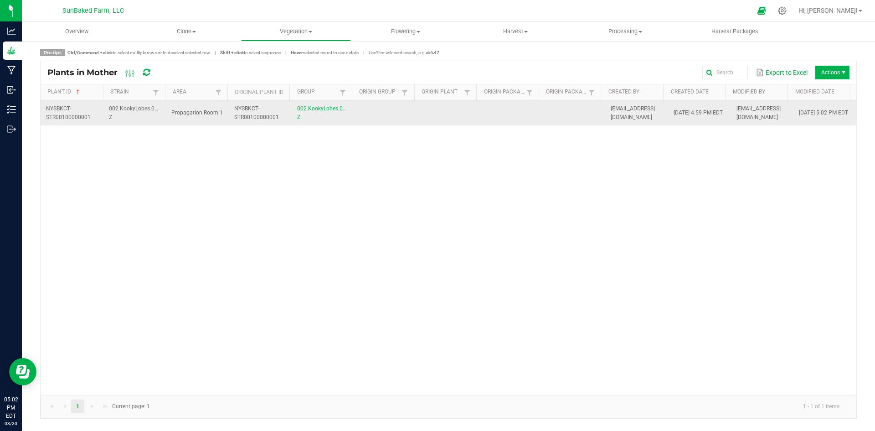
click at [262, 113] on td "NYSBKCT-STR00100000001" at bounding box center [260, 113] width 63 height 25
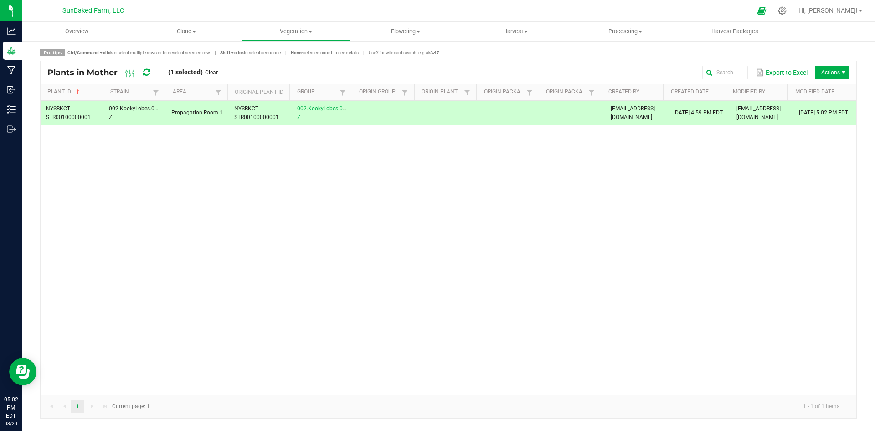
click at [847, 76] on span "Actions" at bounding box center [833, 73] width 34 height 14
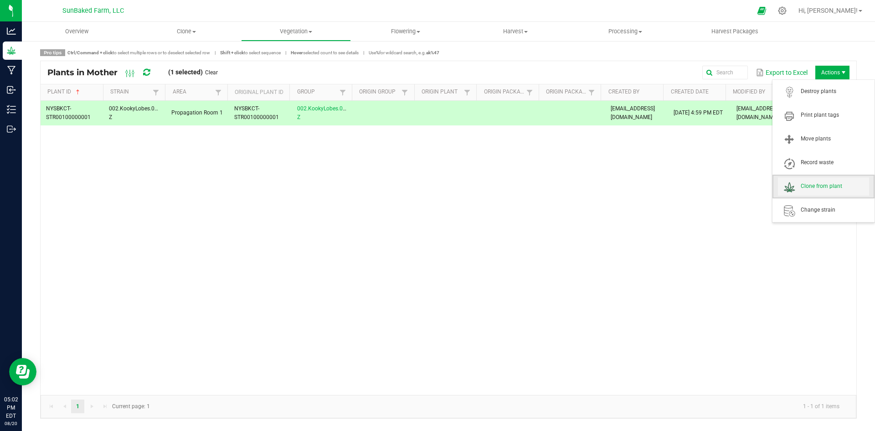
click at [822, 181] on span "Clone from plant" at bounding box center [823, 186] width 91 height 18
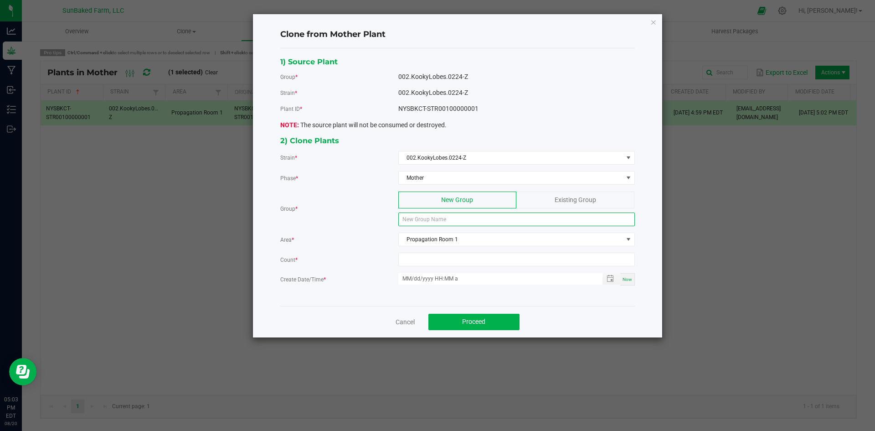
drag, startPoint x: 501, startPoint y: 218, endPoint x: 472, endPoint y: 218, distance: 28.7
click at [472, 218] on input at bounding box center [516, 219] width 237 height 14
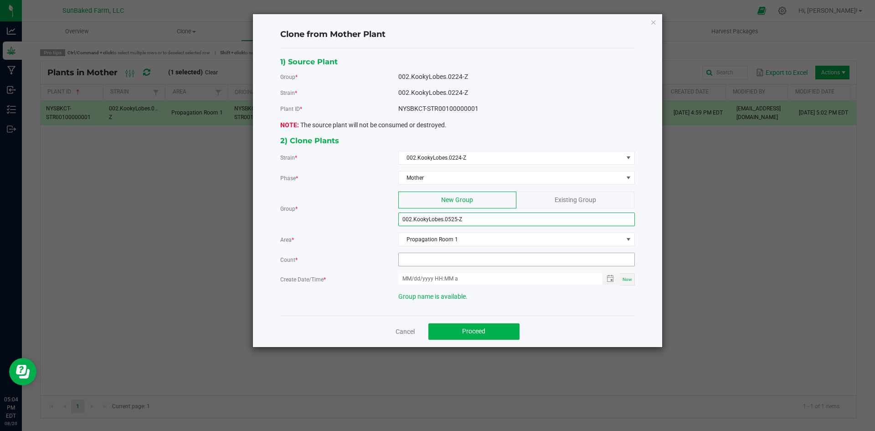
type input "002.KookyLobes.0525-Z"
drag, startPoint x: 477, startPoint y: 254, endPoint x: 463, endPoint y: 259, distance: 14.4
click at [461, 259] on input at bounding box center [517, 259] width 236 height 13
type input "50"
type input "month/day/year hour:minute AM"
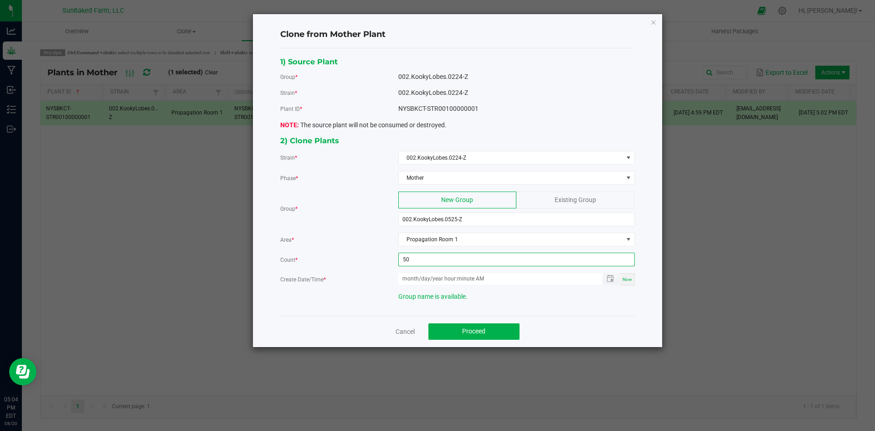
click at [524, 279] on input "month/day/year hour:minute AM" at bounding box center [495, 278] width 195 height 11
click at [609, 277] on span "Toggle popup" at bounding box center [610, 278] width 7 height 7
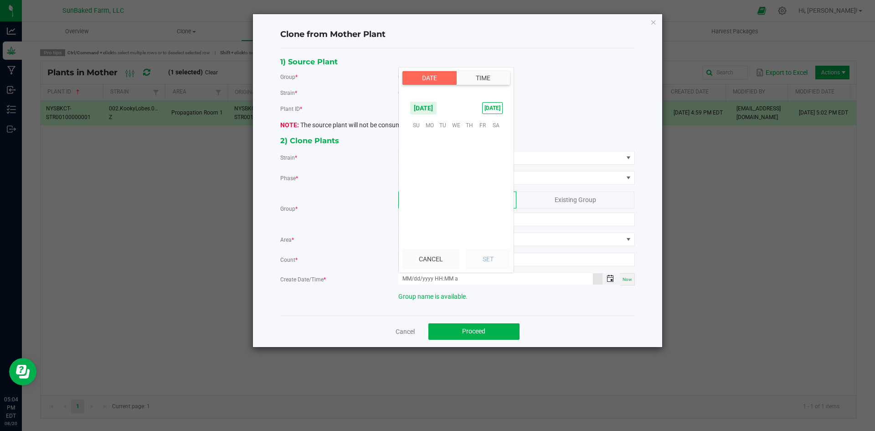
scroll to position [147771, 0]
click at [437, 106] on span "[DATE]" at bounding box center [423, 108] width 27 height 14
click at [495, 128] on span "May" at bounding box center [493, 128] width 19 height 19
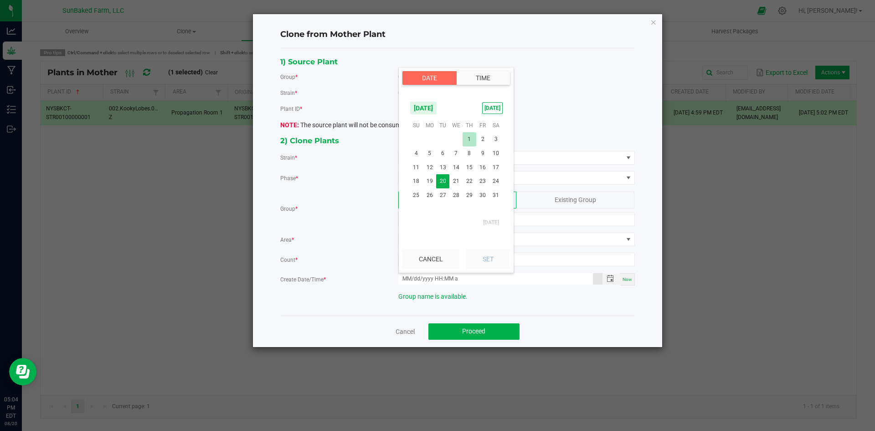
click at [469, 135] on span "1" at bounding box center [469, 139] width 13 height 14
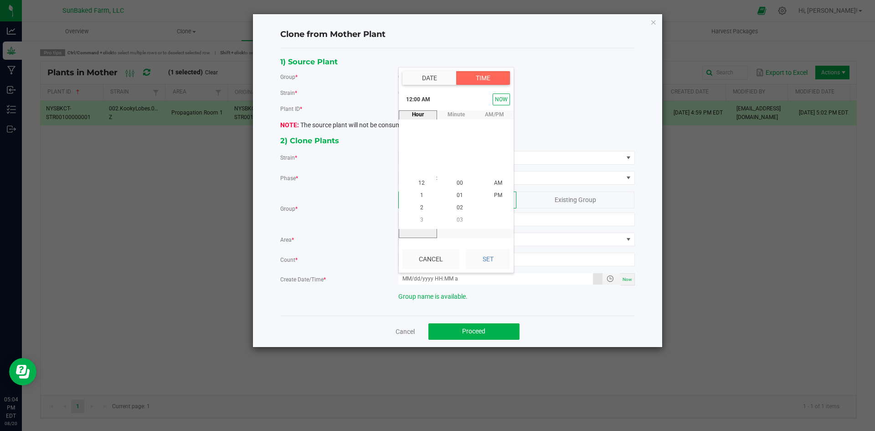
click at [413, 99] on span "12:00 AM" at bounding box center [418, 99] width 31 height 15
click at [501, 264] on button "Set" at bounding box center [488, 259] width 44 height 20
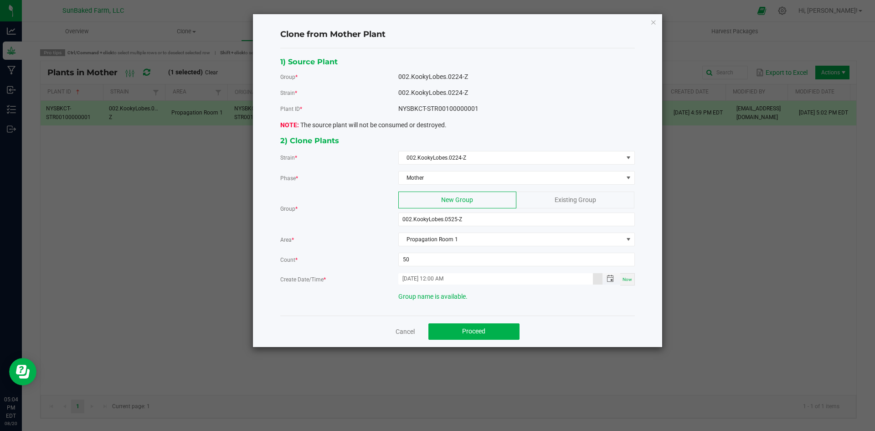
click at [478, 276] on input "[DATE] 12:00 AM" at bounding box center [495, 278] width 195 height 11
type input "[DATE] 4:20 PM"
click at [465, 332] on span "Proceed" at bounding box center [473, 330] width 23 height 7
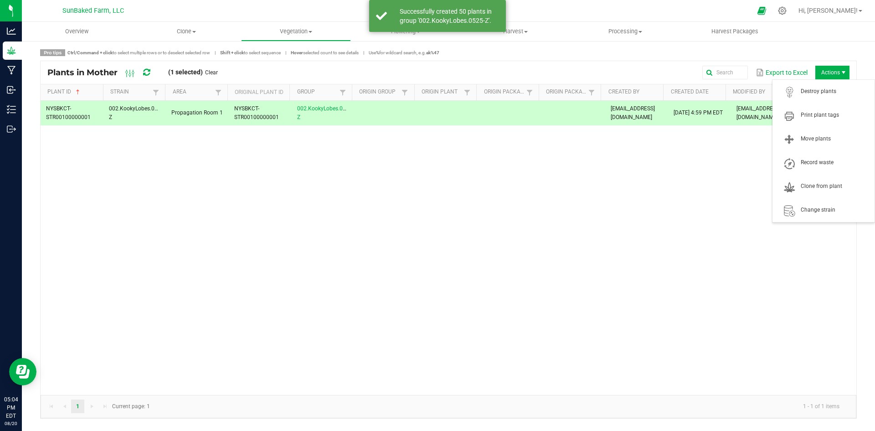
click at [835, 72] on span "Actions" at bounding box center [833, 73] width 34 height 14
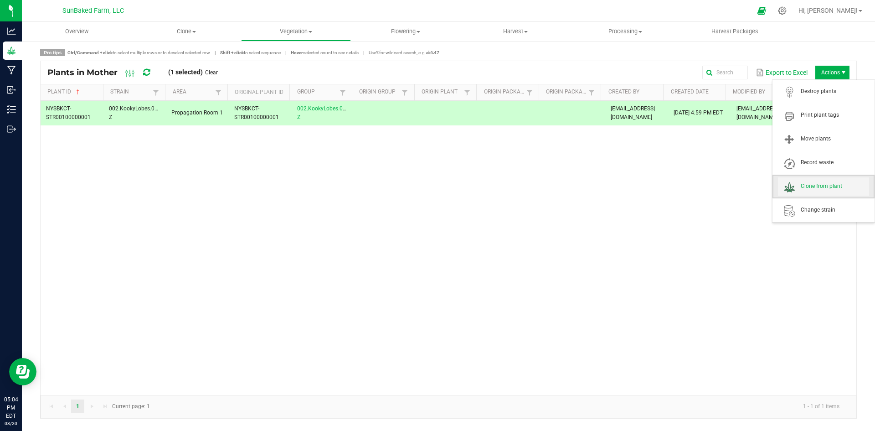
click at [823, 179] on span "Clone from plant" at bounding box center [823, 186] width 91 height 18
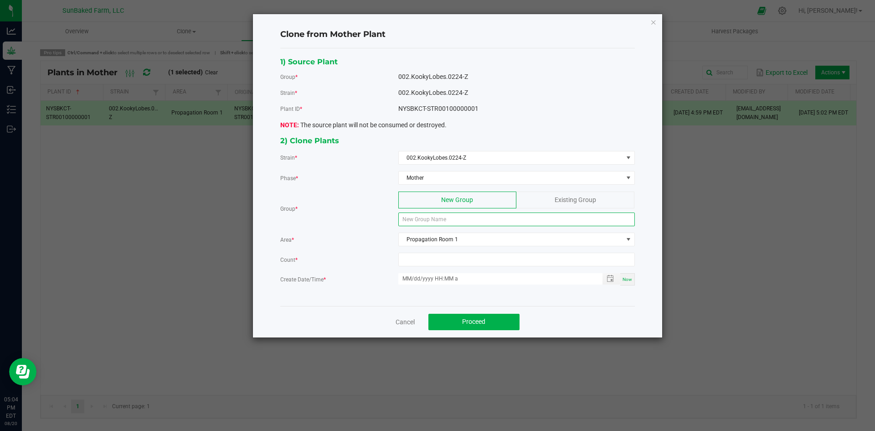
click at [498, 222] on input at bounding box center [516, 219] width 237 height 14
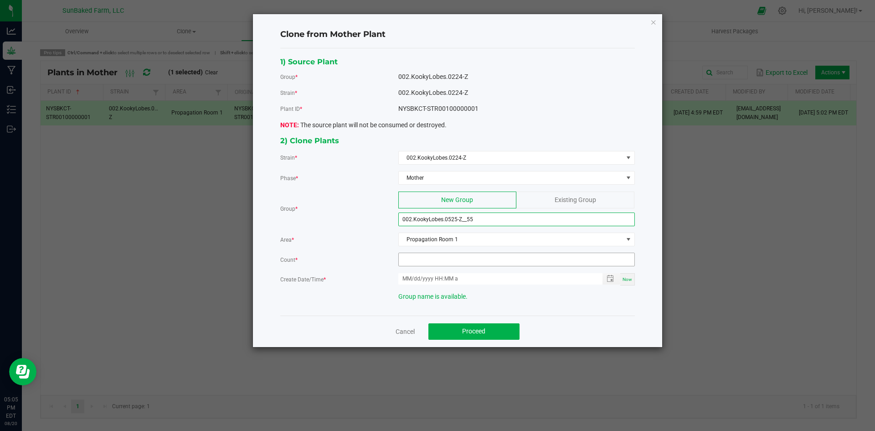
type input "002.KookyLobes.0525-Z__55"
click at [456, 260] on input at bounding box center [517, 259] width 236 height 13
click at [610, 277] on span "Toggle popup" at bounding box center [610, 278] width 7 height 7
type input "55"
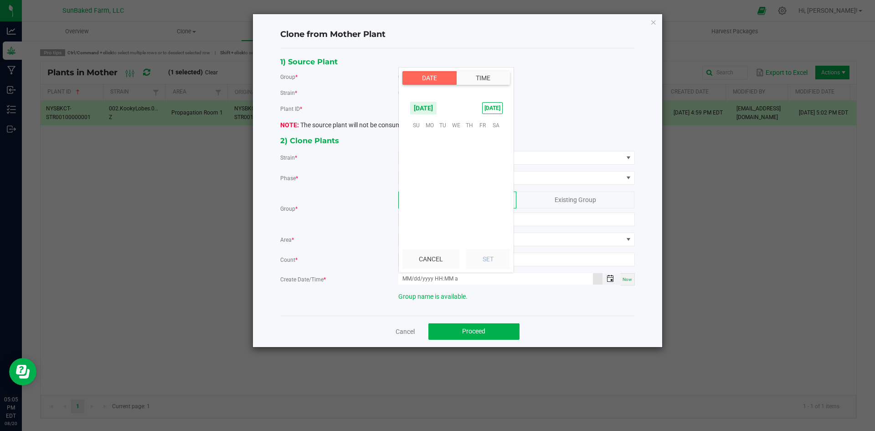
scroll to position [147771, 0]
click at [437, 111] on span "[DATE]" at bounding box center [423, 108] width 27 height 14
click at [495, 135] on span "May" at bounding box center [493, 128] width 19 height 19
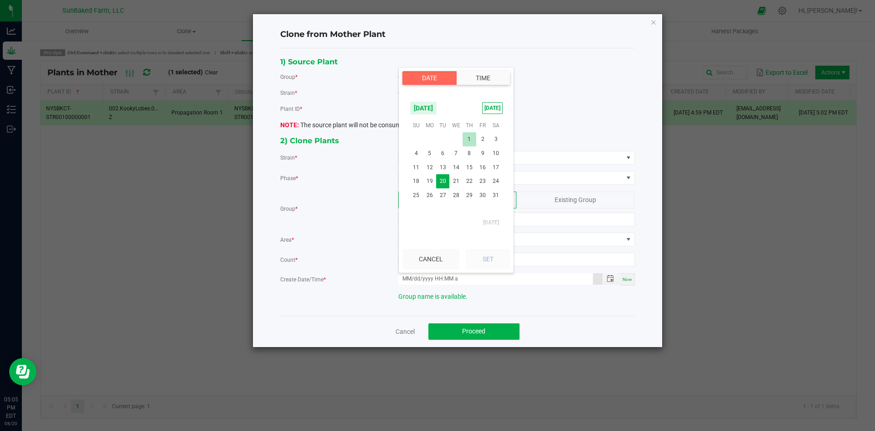
click at [472, 139] on span "1" at bounding box center [469, 139] width 13 height 14
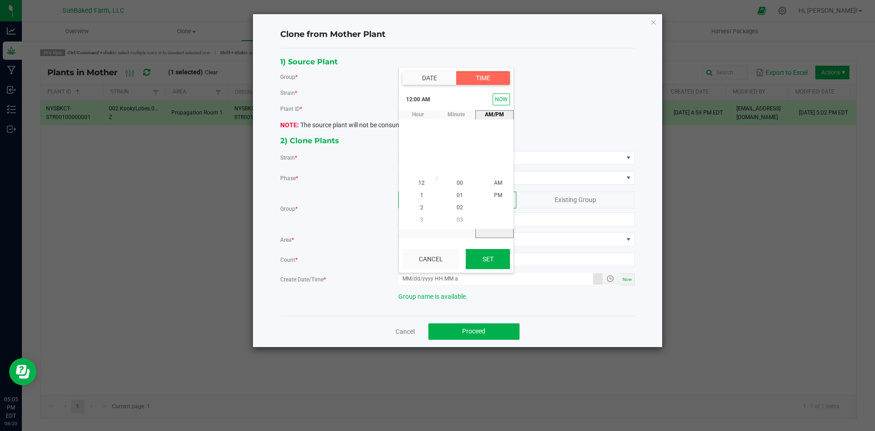
click at [487, 255] on button "Set" at bounding box center [488, 259] width 44 height 20
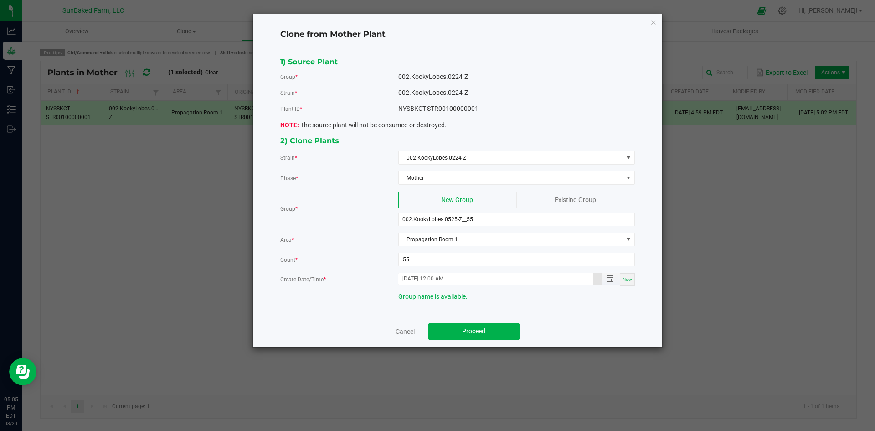
click at [436, 275] on input "[DATE] 12:00 AM" at bounding box center [495, 278] width 195 height 11
type input "[DATE] 4:20 PM"
click at [465, 330] on span "Proceed" at bounding box center [473, 330] width 23 height 7
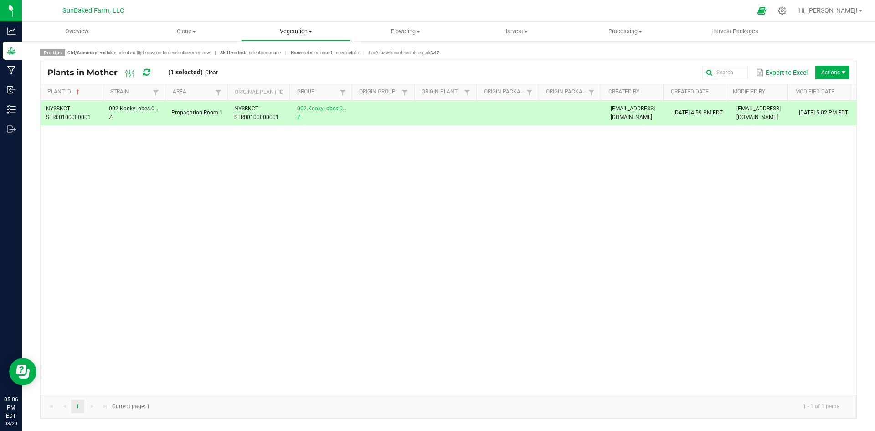
click at [309, 31] on span at bounding box center [311, 32] width 4 height 2
click at [279, 53] on span "Veg groups" at bounding box center [270, 55] width 58 height 8
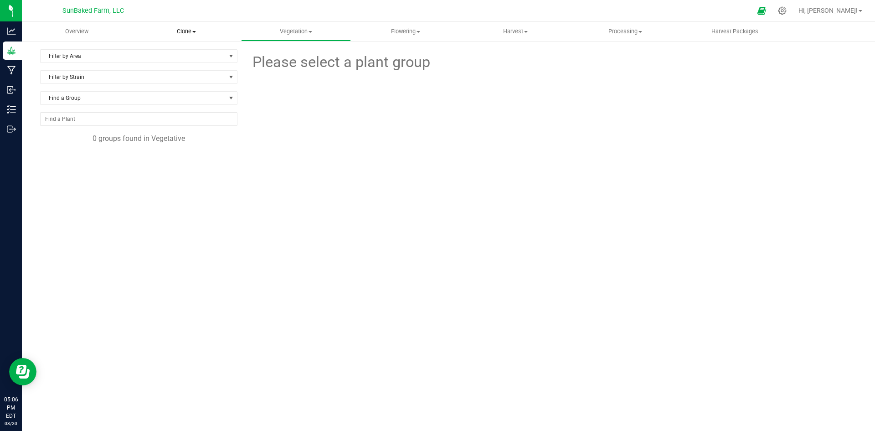
click at [190, 33] on span "Clone" at bounding box center [186, 31] width 109 height 8
click at [181, 63] on span "Cloning groups" at bounding box center [166, 66] width 69 height 8
click at [192, 54] on span "Filter by Area" at bounding box center [133, 56] width 185 height 13
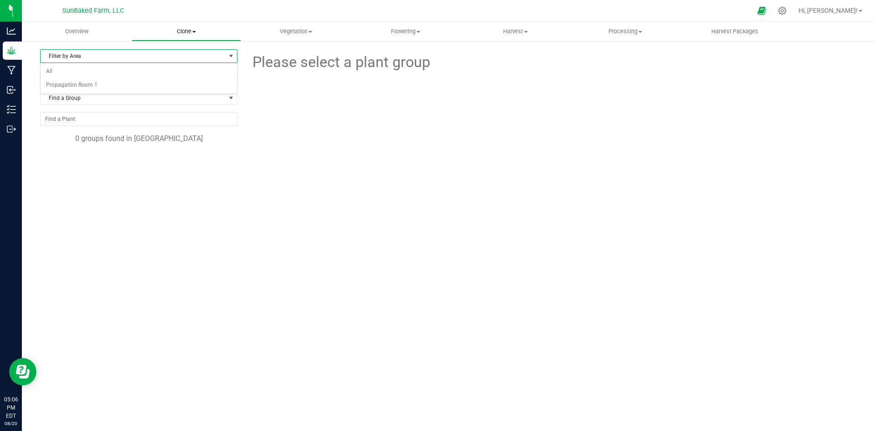
click at [194, 31] on span at bounding box center [194, 32] width 4 height 2
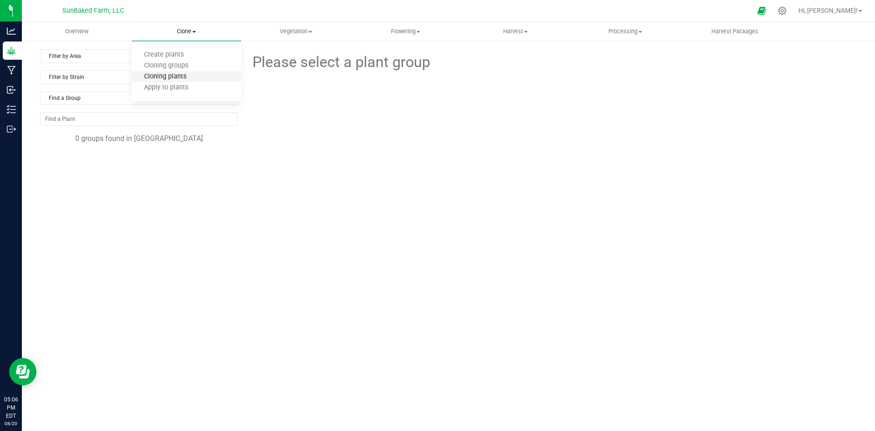
click at [170, 73] on span "Cloning plants" at bounding box center [165, 77] width 67 height 8
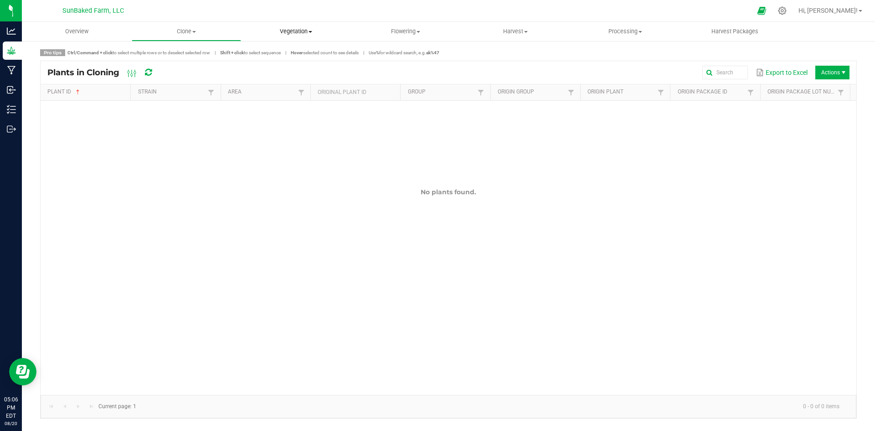
click at [294, 32] on span "Vegetation" at bounding box center [296, 31] width 109 height 8
click at [286, 63] on span "Veg plants" at bounding box center [269, 66] width 56 height 8
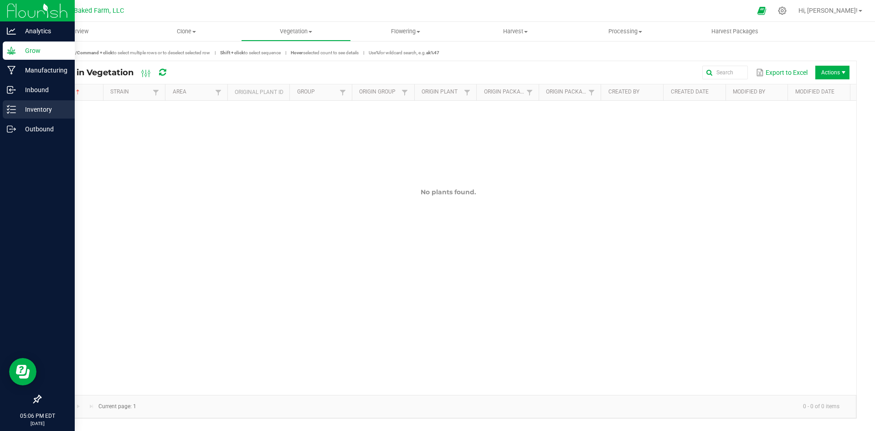
click at [41, 108] on p "Inventory" at bounding box center [43, 109] width 55 height 11
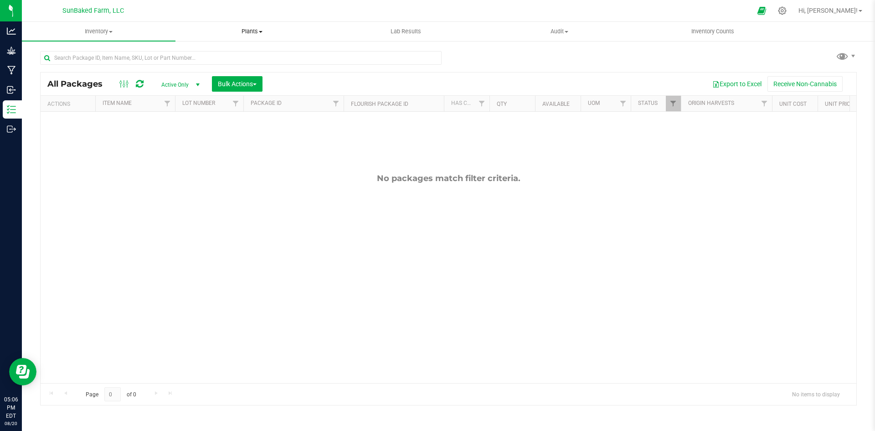
click at [248, 28] on span "Plants" at bounding box center [252, 31] width 153 height 8
click at [217, 50] on li "All plants" at bounding box center [253, 55] width 154 height 11
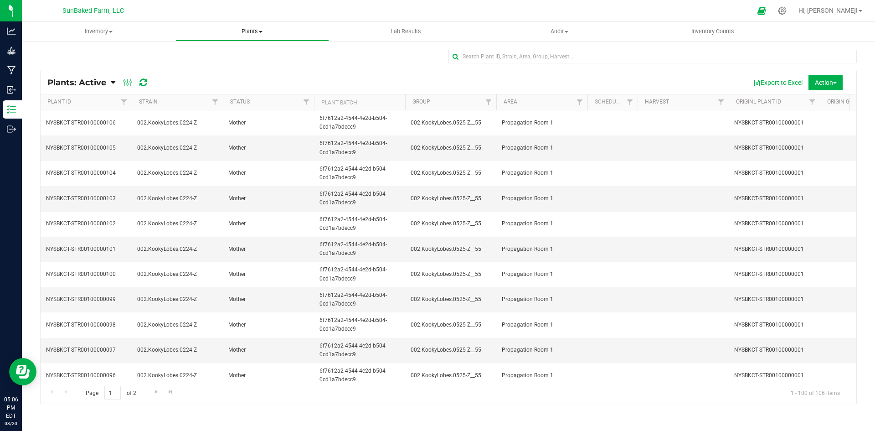
click at [265, 29] on span "Plants" at bounding box center [252, 31] width 153 height 8
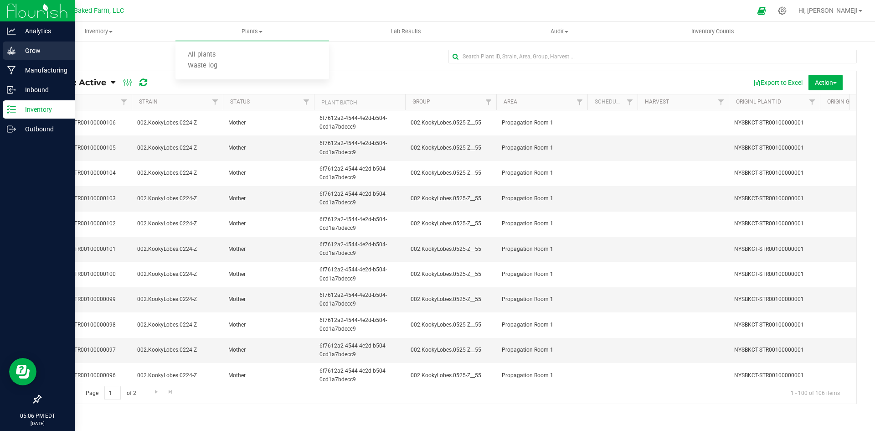
click at [13, 50] on icon at bounding box center [11, 50] width 9 height 9
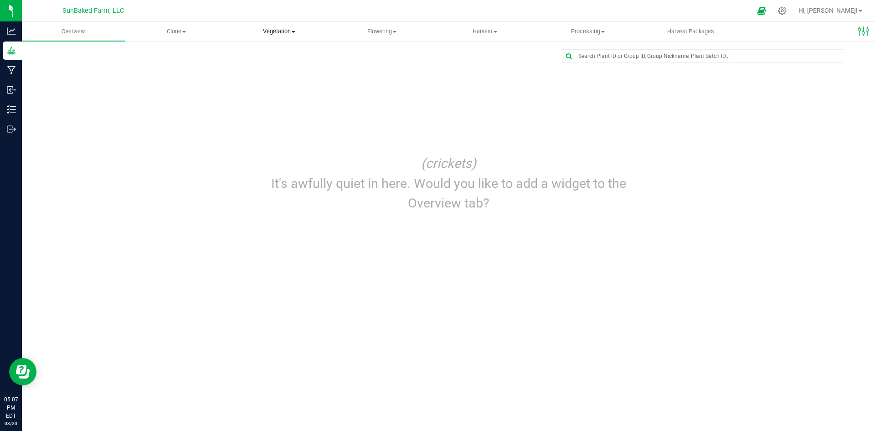
click at [290, 31] on span "Vegetation" at bounding box center [279, 31] width 102 height 8
click at [269, 73] on span "Mother groups" at bounding box center [262, 77] width 68 height 8
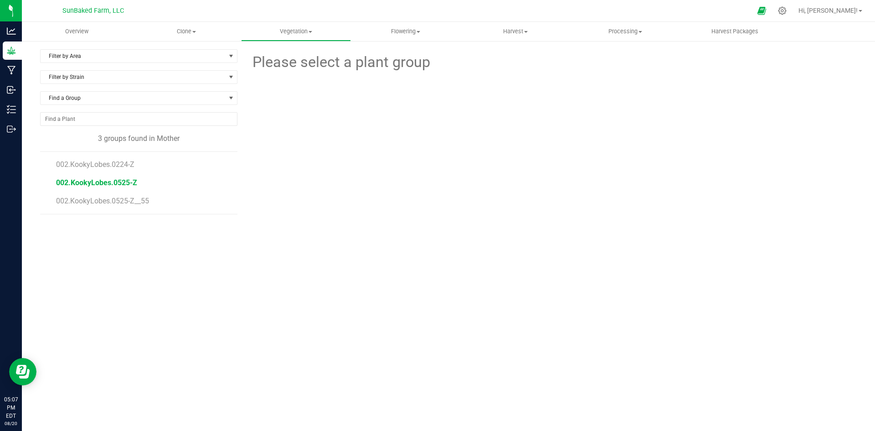
click at [128, 185] on span "002.KookyLobes.0525-Z" at bounding box center [96, 182] width 81 height 9
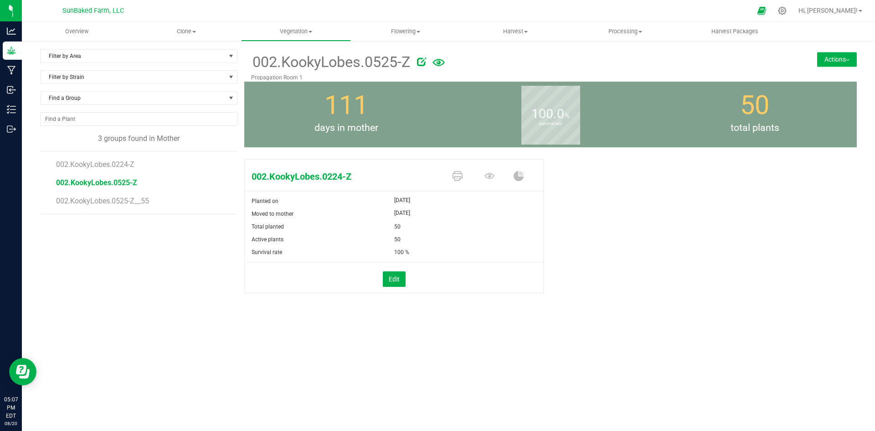
click at [836, 57] on button "Actions" at bounding box center [838, 59] width 40 height 15
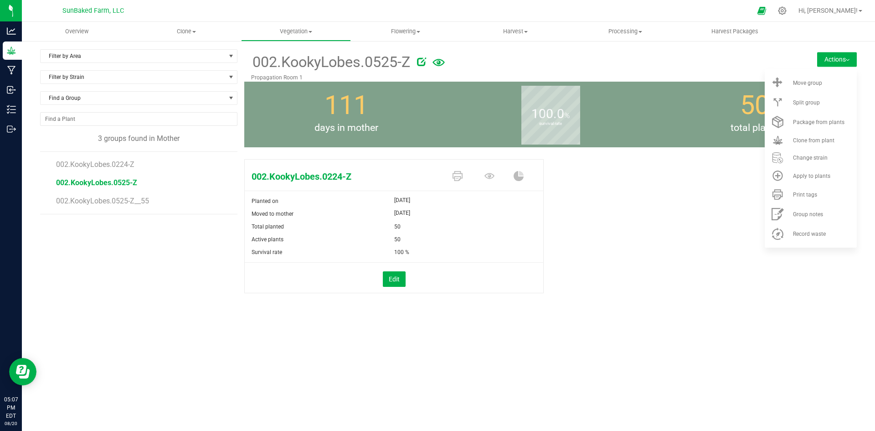
click at [425, 60] on icon at bounding box center [421, 61] width 9 height 9
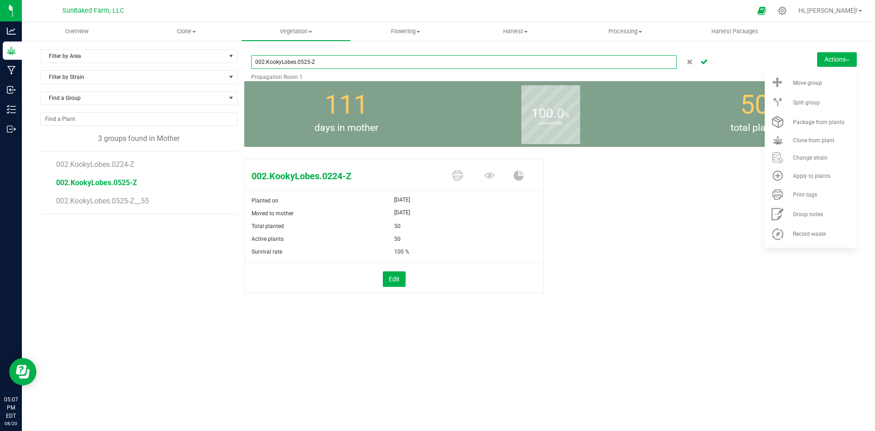
click at [425, 60] on input "002.KookyLobes.0525-Z" at bounding box center [464, 62] width 426 height 14
type input "002.KookyLobes.0525-Z__50"
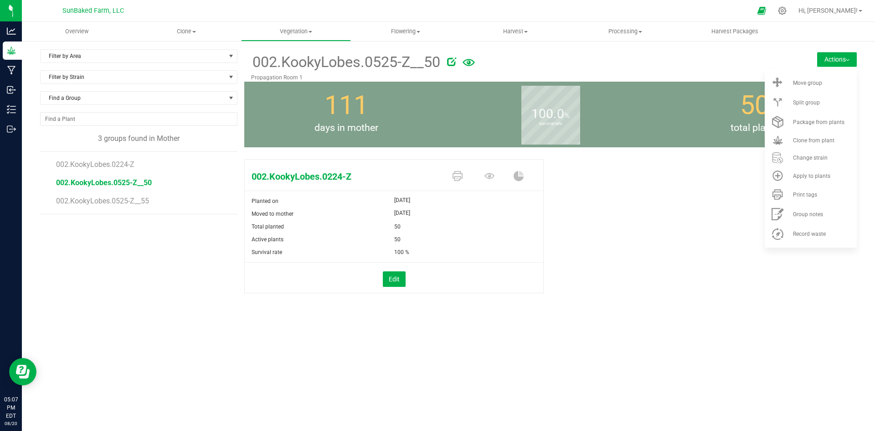
click at [648, 202] on div "002.KookyLobes.0224-Z Planted on [DATE] Moved to mother [DATE] Total planted 50…" at bounding box center [550, 235] width 613 height 160
click at [403, 277] on button "Edit" at bounding box center [394, 279] width 23 height 16
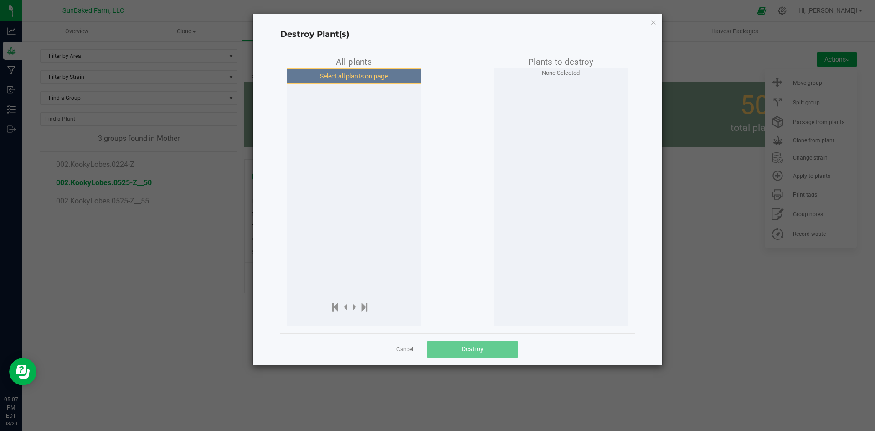
click at [356, 75] on button "Select all plants on page" at bounding box center [354, 76] width 139 height 16
click at [404, 352] on link "Cancel" at bounding box center [405, 350] width 17 height 8
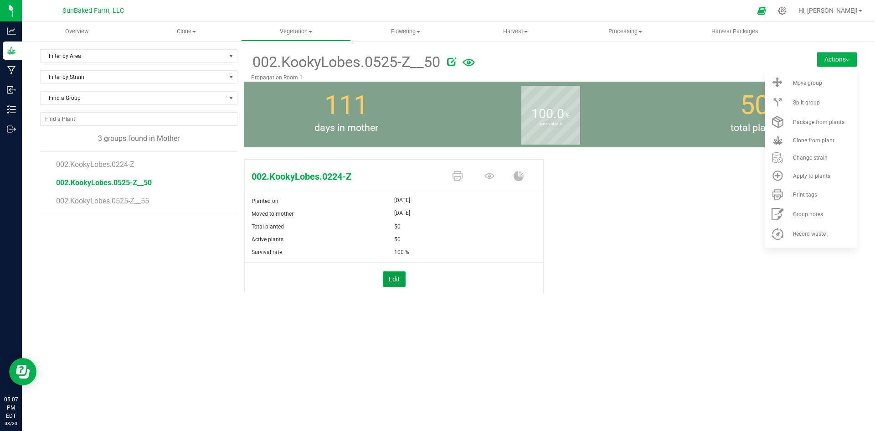
click at [389, 272] on button "Edit" at bounding box center [394, 279] width 23 height 16
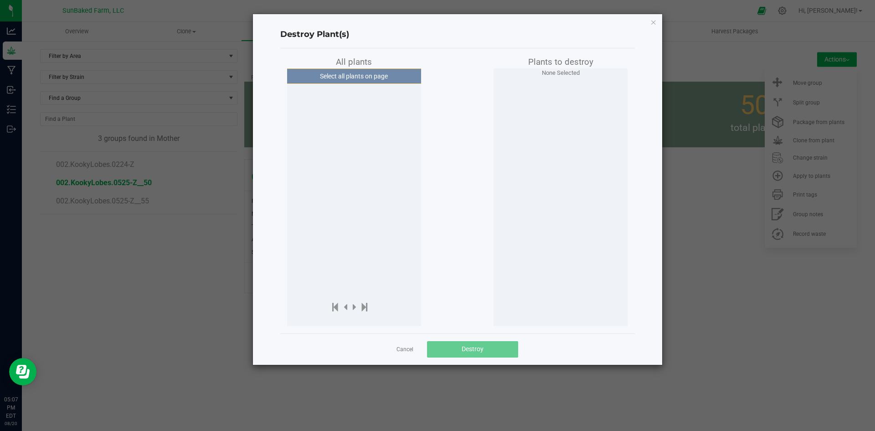
click at [403, 354] on app-cancel-button "Cancel" at bounding box center [405, 349] width 17 height 10
click at [400, 347] on link "Cancel" at bounding box center [405, 350] width 17 height 8
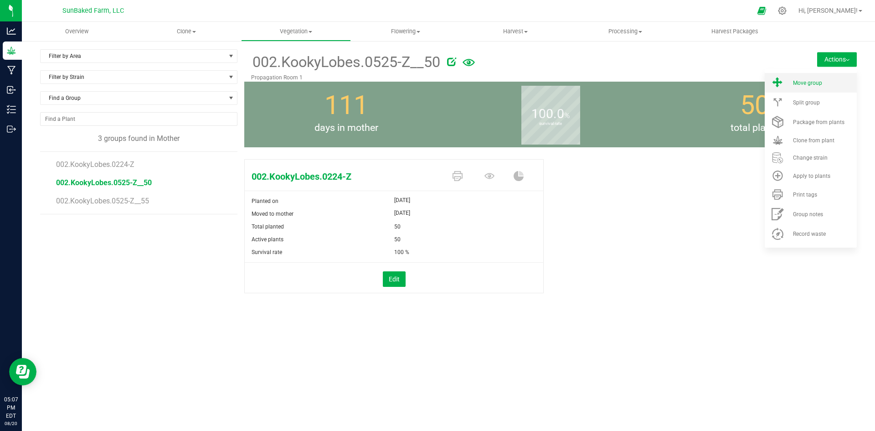
click at [805, 84] on span "Move group" at bounding box center [807, 83] width 29 height 6
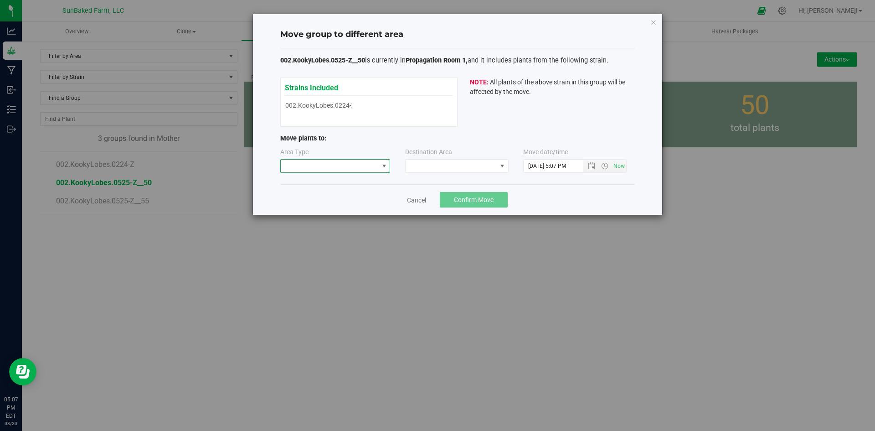
click at [346, 167] on span at bounding box center [330, 166] width 98 height 13
click at [330, 182] on li "Vegetative" at bounding box center [335, 183] width 109 height 16
click at [430, 161] on span at bounding box center [451, 166] width 91 height 13
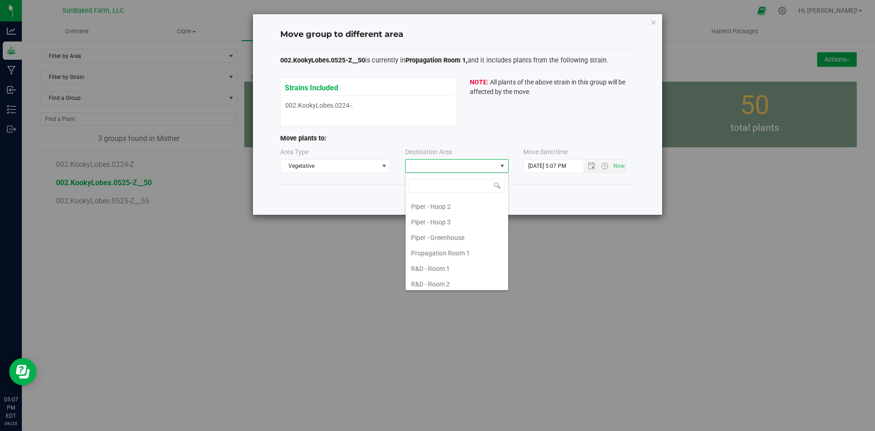
scroll to position [79, 0]
click at [455, 247] on li "Propagation Room 1" at bounding box center [457, 250] width 103 height 16
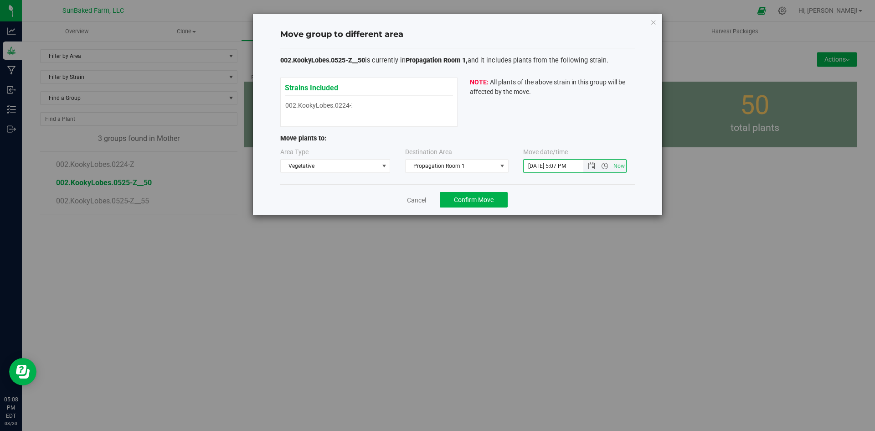
click at [534, 166] on input "[DATE] 5:07 PM" at bounding box center [561, 166] width 75 height 13
click at [592, 165] on span "Open the date view" at bounding box center [591, 165] width 7 height 7
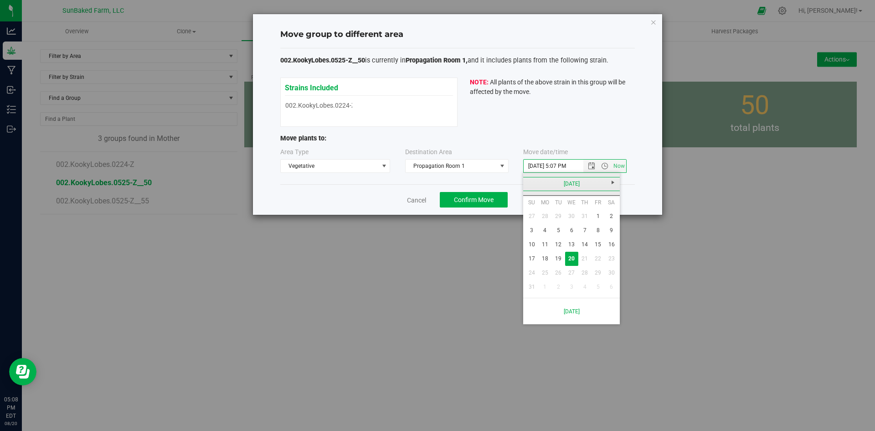
click at [527, 181] on link "[DATE]" at bounding box center [572, 184] width 98 height 14
click at [587, 235] on link "[DATE]" at bounding box center [583, 234] width 23 height 23
click at [560, 214] on link "1" at bounding box center [558, 216] width 13 height 14
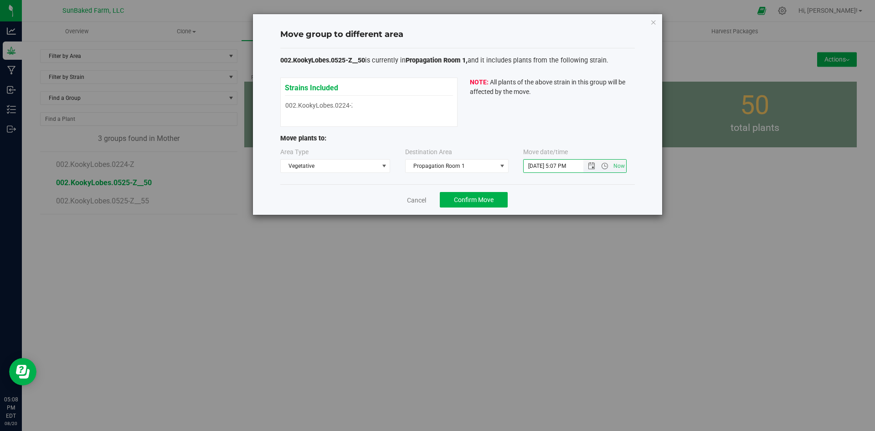
click at [554, 165] on input "[DATE] 5:07 PM" at bounding box center [561, 166] width 75 height 13
type input "[DATE] 4:20 PM"
click at [455, 162] on span "Propagation Room 1" at bounding box center [451, 166] width 91 height 13
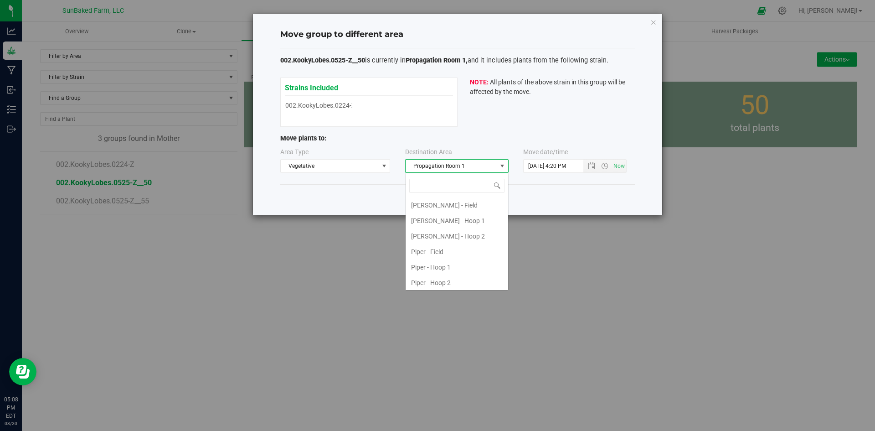
scroll to position [48, 0]
click at [449, 217] on li "Piper - Hoop 1" at bounding box center [457, 219] width 103 height 16
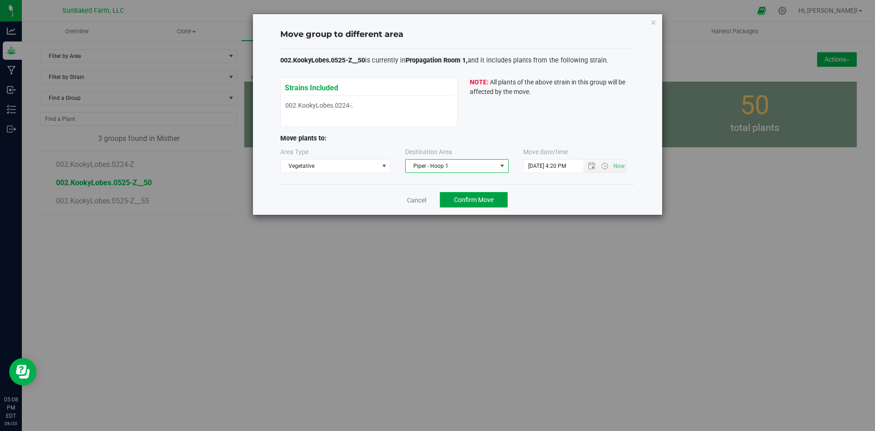
click at [467, 194] on button "Confirm Move" at bounding box center [474, 200] width 68 height 16
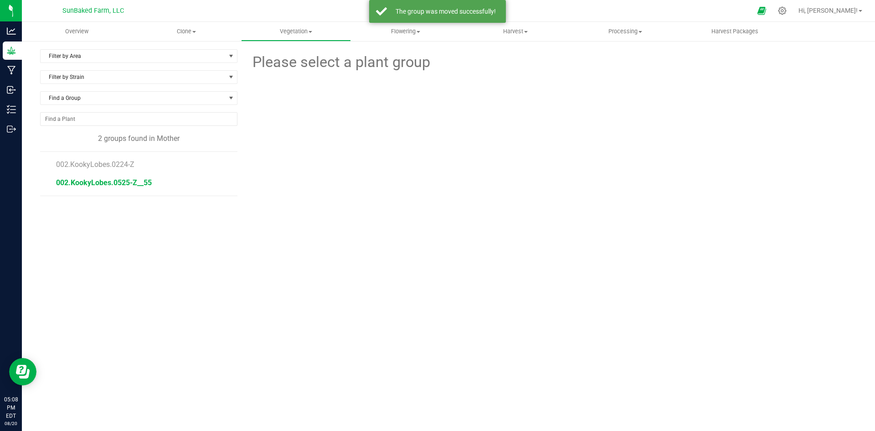
click at [123, 182] on span "002.KookyLobes.0525-Z__55" at bounding box center [104, 182] width 96 height 9
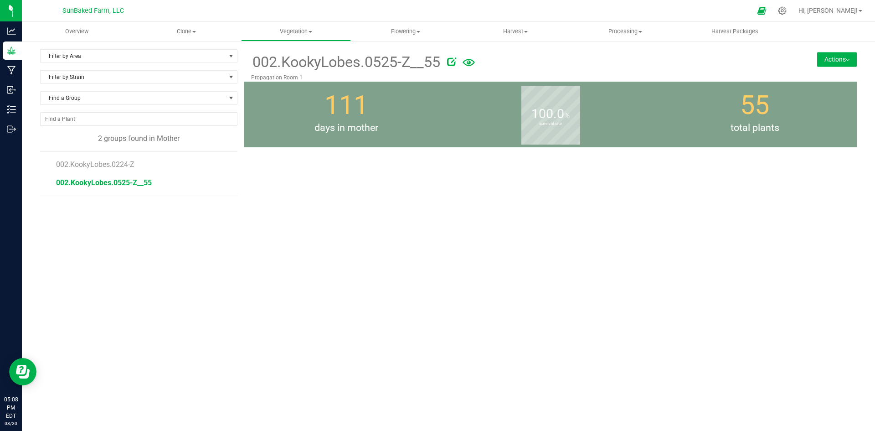
click at [831, 58] on button "Actions" at bounding box center [838, 59] width 40 height 15
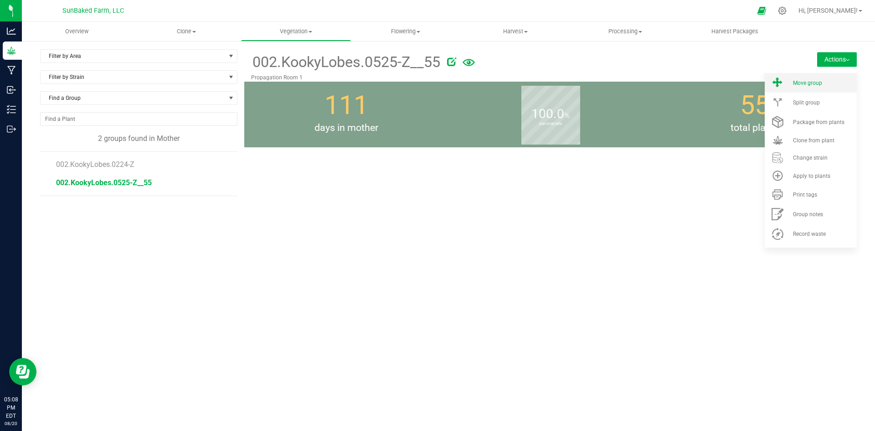
click at [817, 80] on span "Move group" at bounding box center [807, 83] width 29 height 6
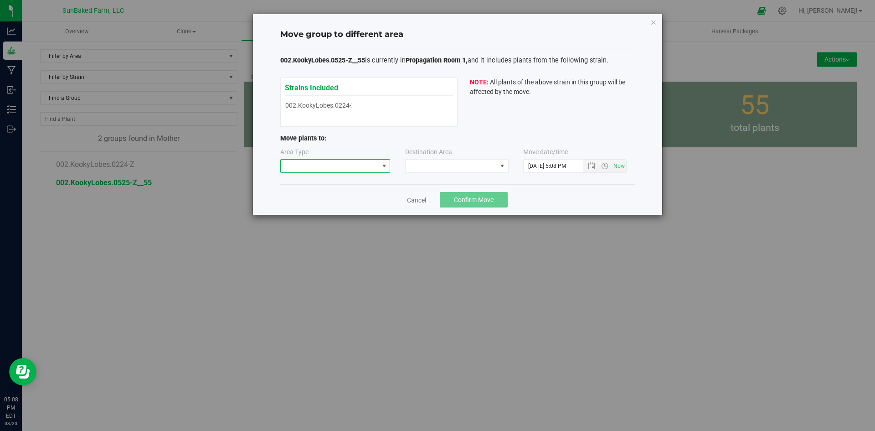
click at [365, 166] on span at bounding box center [330, 166] width 98 height 13
click at [351, 182] on li "Vegetative" at bounding box center [335, 183] width 109 height 16
click at [432, 159] on div "Destination Area" at bounding box center [428, 153] width 47 height 12
click at [429, 167] on span at bounding box center [451, 166] width 91 height 13
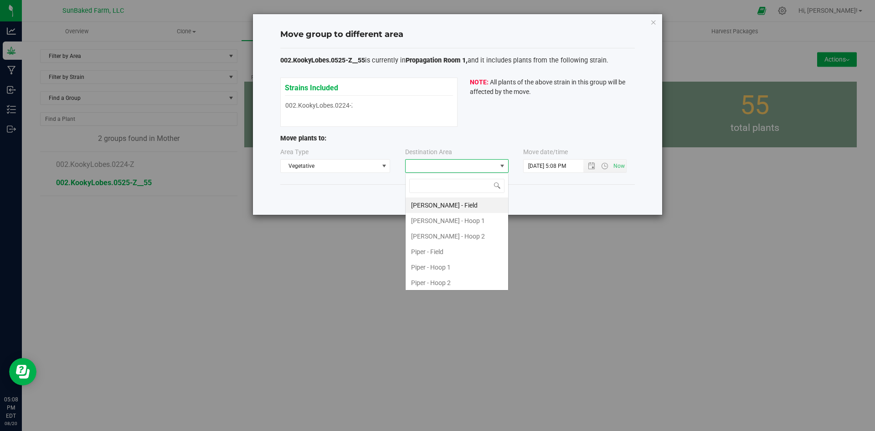
scroll to position [14, 103]
click at [437, 265] on li "Piper - Hoop 1" at bounding box center [457, 267] width 103 height 16
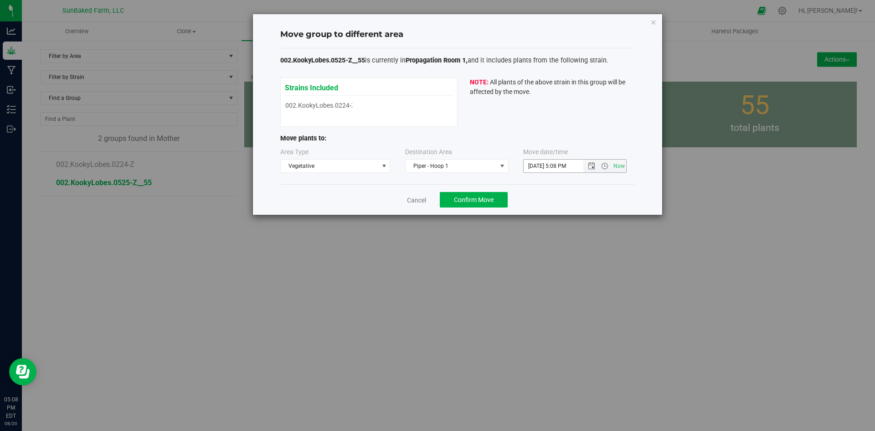
click at [592, 161] on span "Now" at bounding box center [605, 166] width 43 height 13
click at [534, 166] on input "[DATE] 5:08 PM" at bounding box center [561, 166] width 75 height 13
click at [590, 166] on span "Open the date view" at bounding box center [591, 165] width 7 height 7
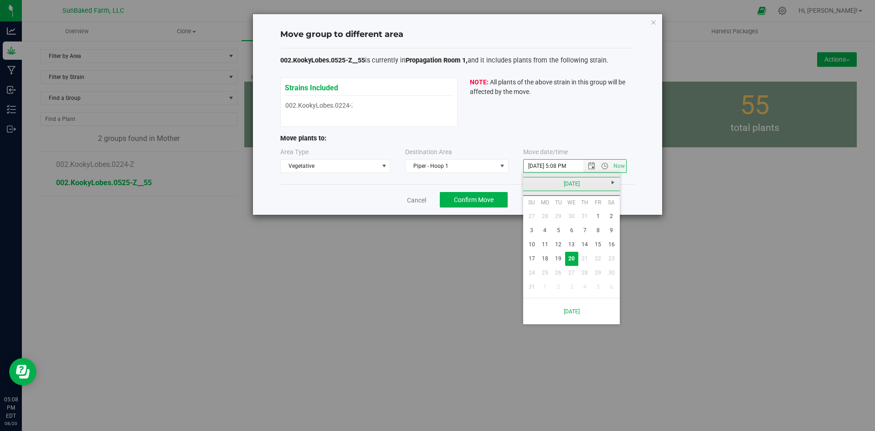
click at [530, 178] on link "[DATE]" at bounding box center [572, 184] width 98 height 14
click at [581, 233] on link "[DATE]" at bounding box center [583, 234] width 23 height 23
click at [562, 215] on link "1" at bounding box center [558, 216] width 13 height 14
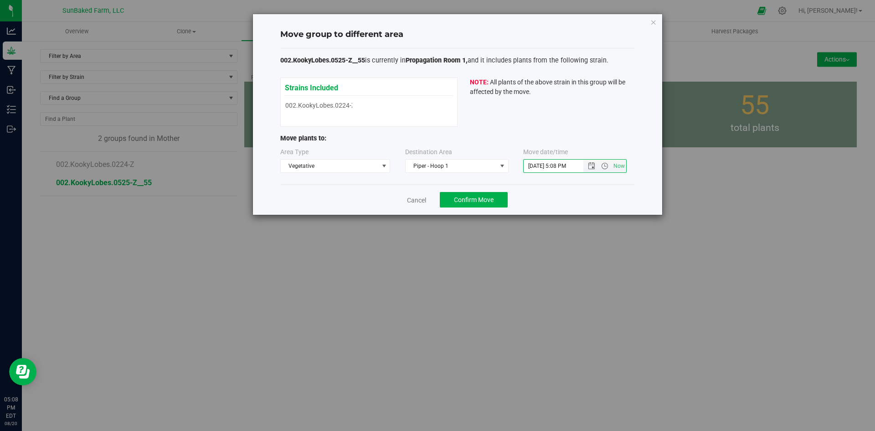
click at [554, 166] on input "[DATE] 5:08 PM" at bounding box center [561, 166] width 75 height 13
type input "[DATE] 4:20 PM"
click at [501, 197] on button "Confirm Move" at bounding box center [474, 200] width 68 height 16
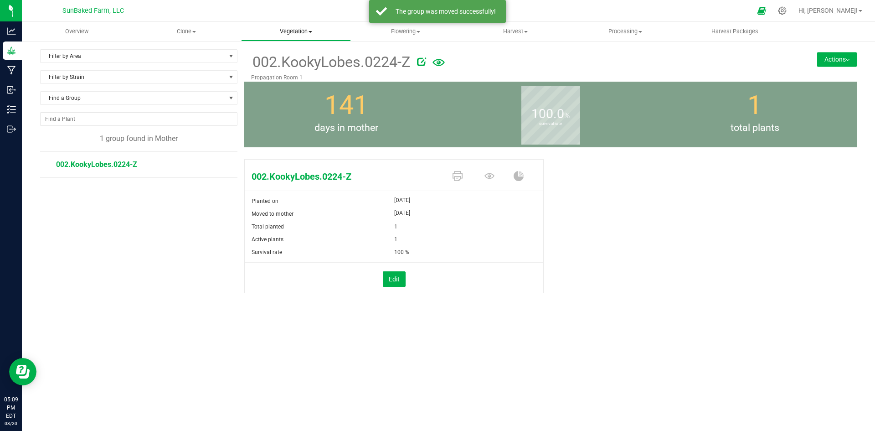
click at [294, 35] on span "Vegetation" at bounding box center [296, 31] width 109 height 8
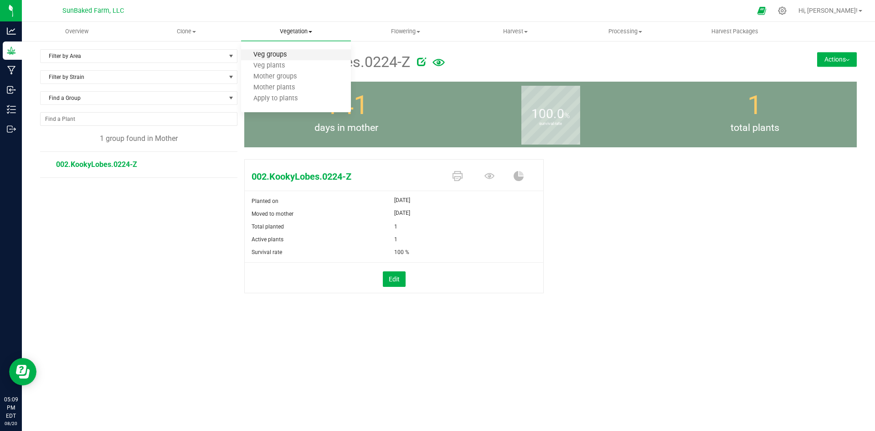
click at [290, 55] on span "Veg groups" at bounding box center [270, 55] width 58 height 8
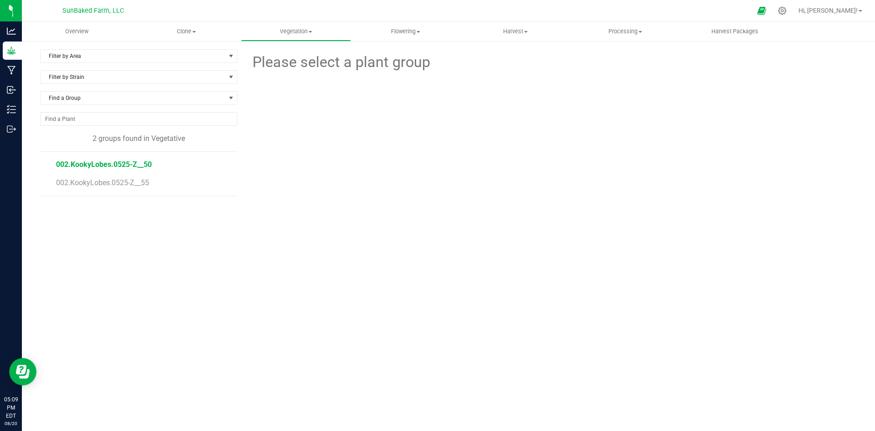
click at [99, 167] on span "002.KookyLobes.0525-Z__50" at bounding box center [104, 164] width 96 height 9
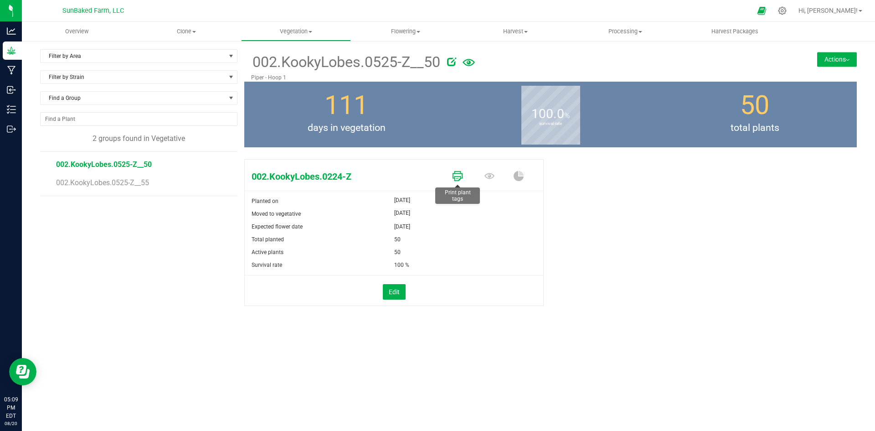
click at [461, 176] on icon at bounding box center [458, 176] width 10 height 10
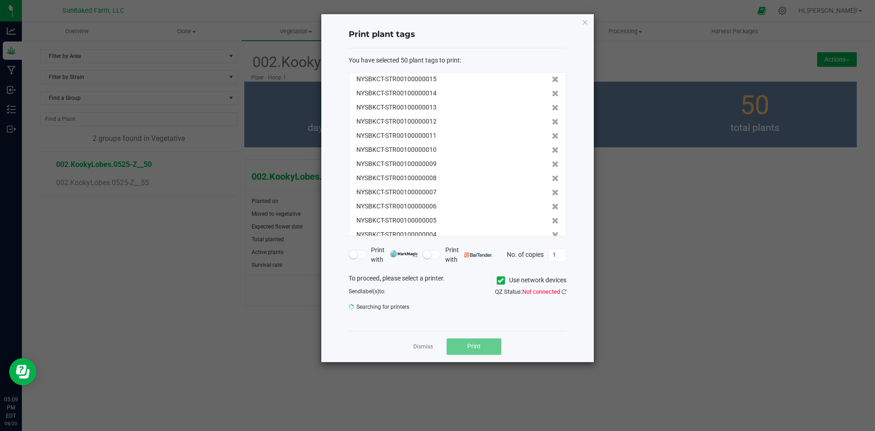
scroll to position [551, 0]
click at [421, 347] on link "Dismiss" at bounding box center [424, 347] width 20 height 8
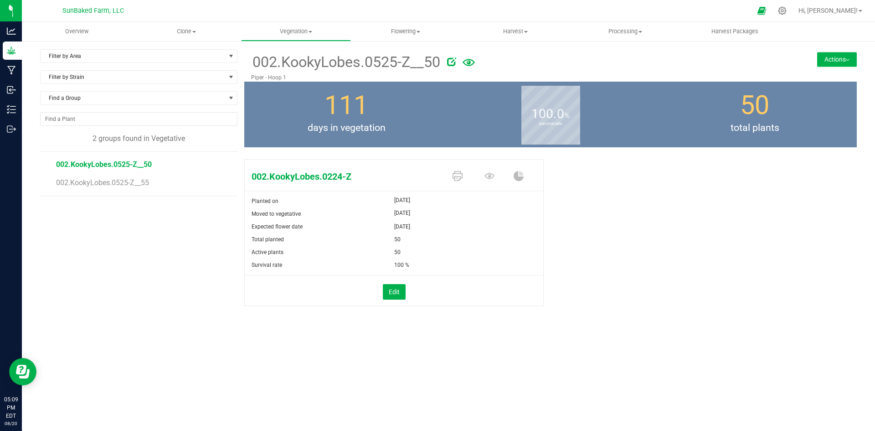
click at [447, 256] on div "50" at bounding box center [469, 252] width 150 height 13
